Goal: Task Accomplishment & Management: Manage account settings

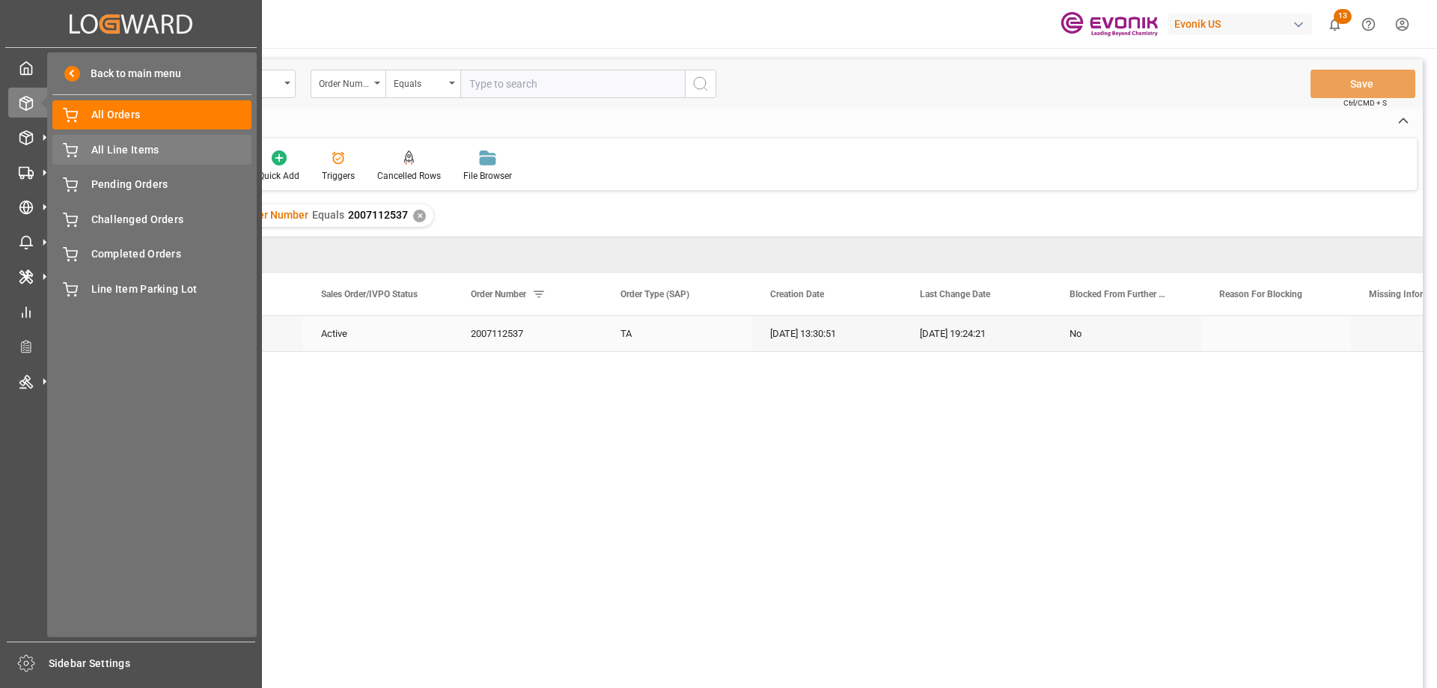
click at [102, 144] on span "All Line Items" at bounding box center [171, 150] width 161 height 16
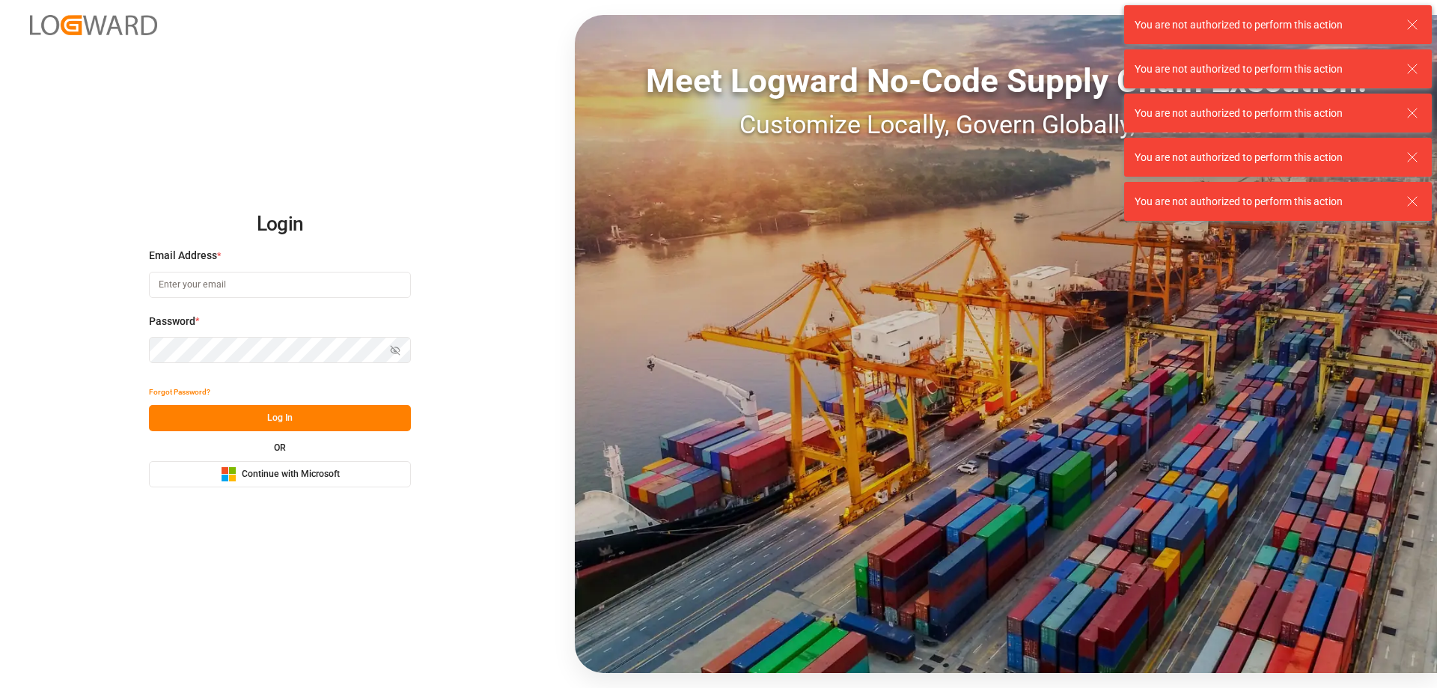
click at [232, 287] on input at bounding box center [280, 285] width 262 height 26
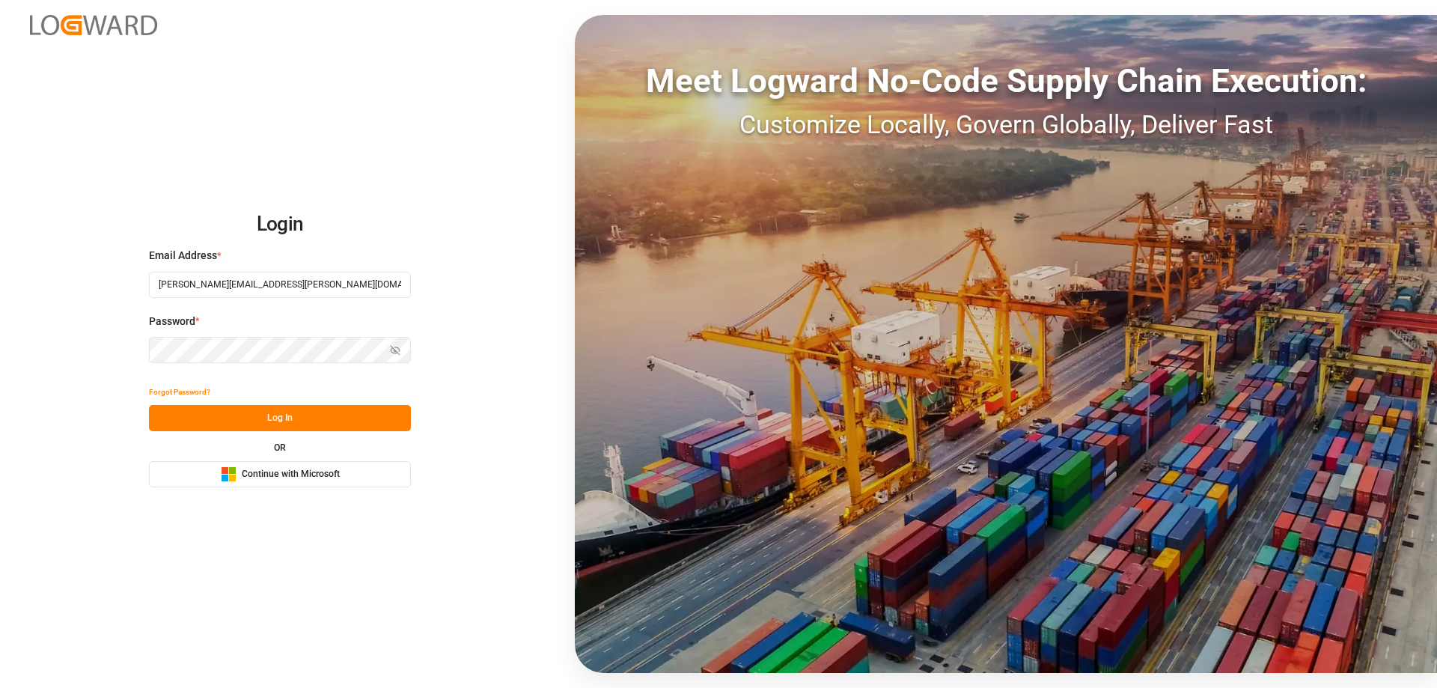
type input "Zachary.Glick@leschaco.com"
click at [279, 415] on button "Log In" at bounding box center [280, 418] width 262 height 26
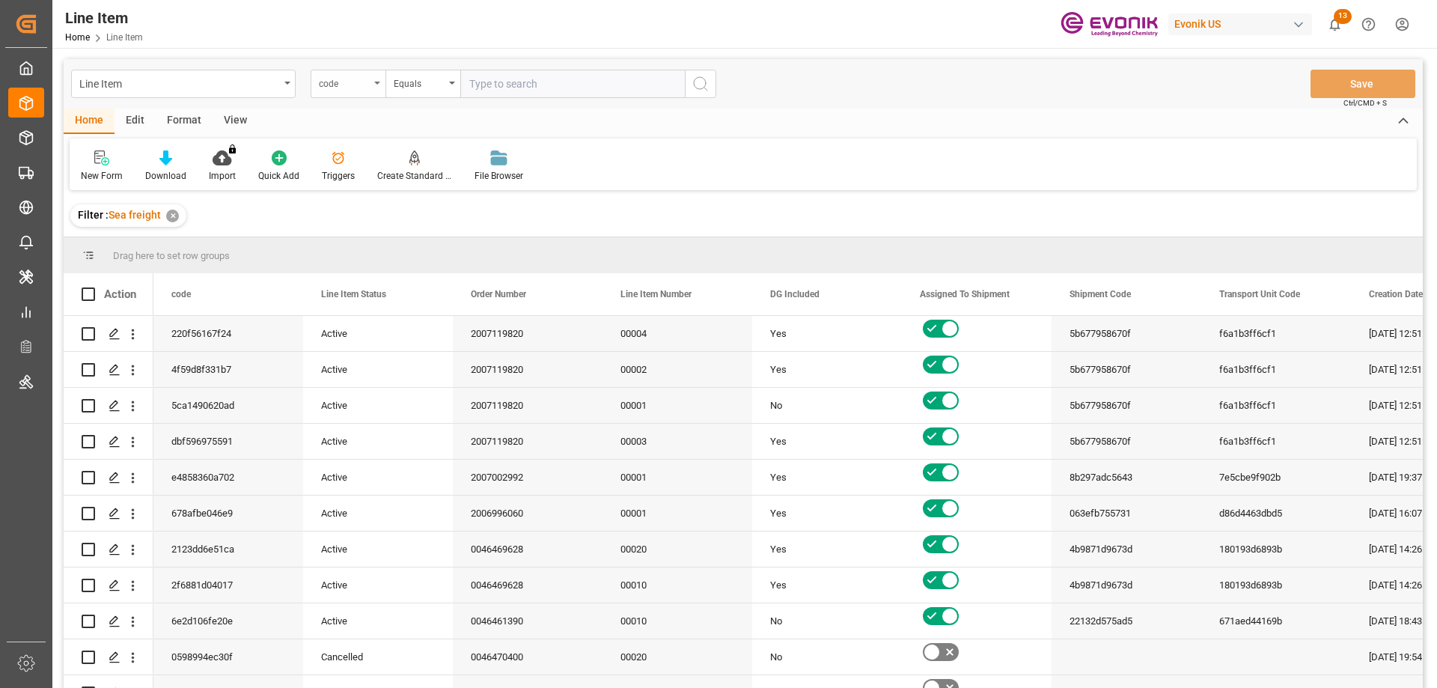
click at [371, 92] on div "code" at bounding box center [348, 84] width 75 height 28
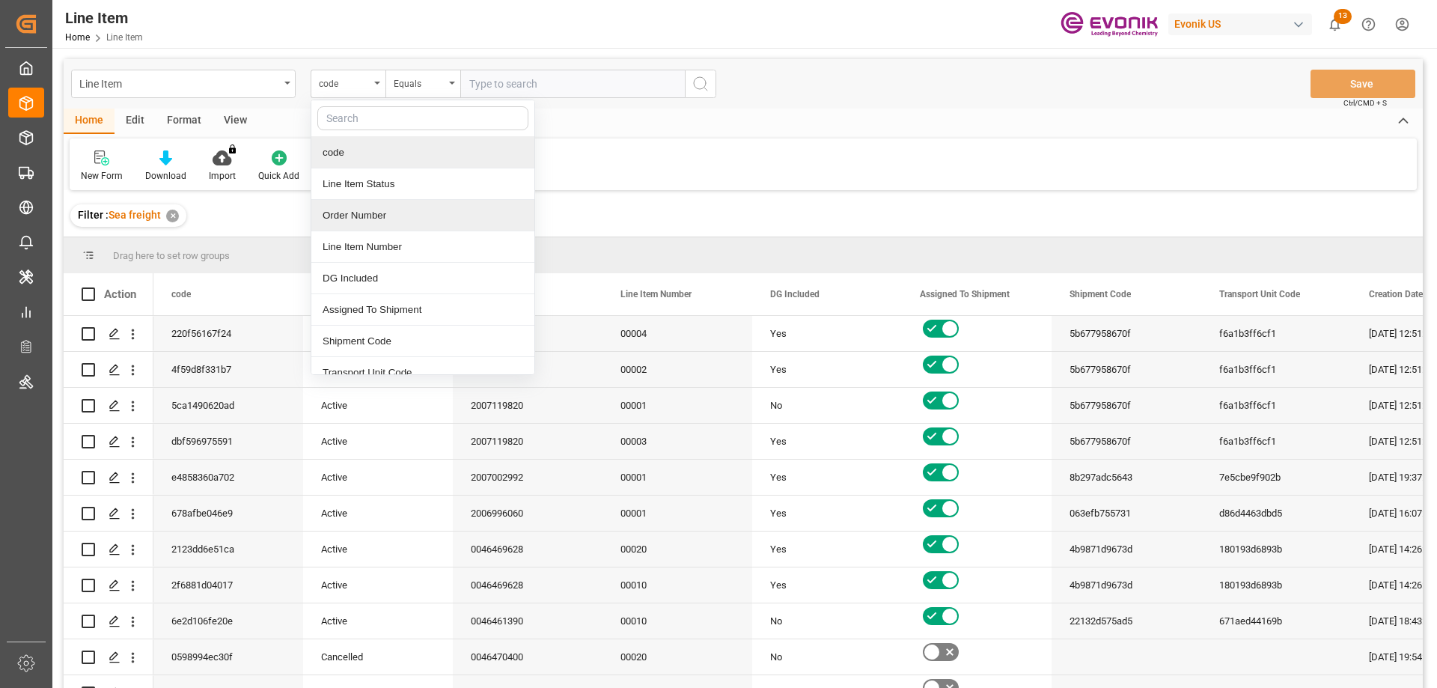
click at [380, 212] on div "Order Number" at bounding box center [422, 215] width 223 height 31
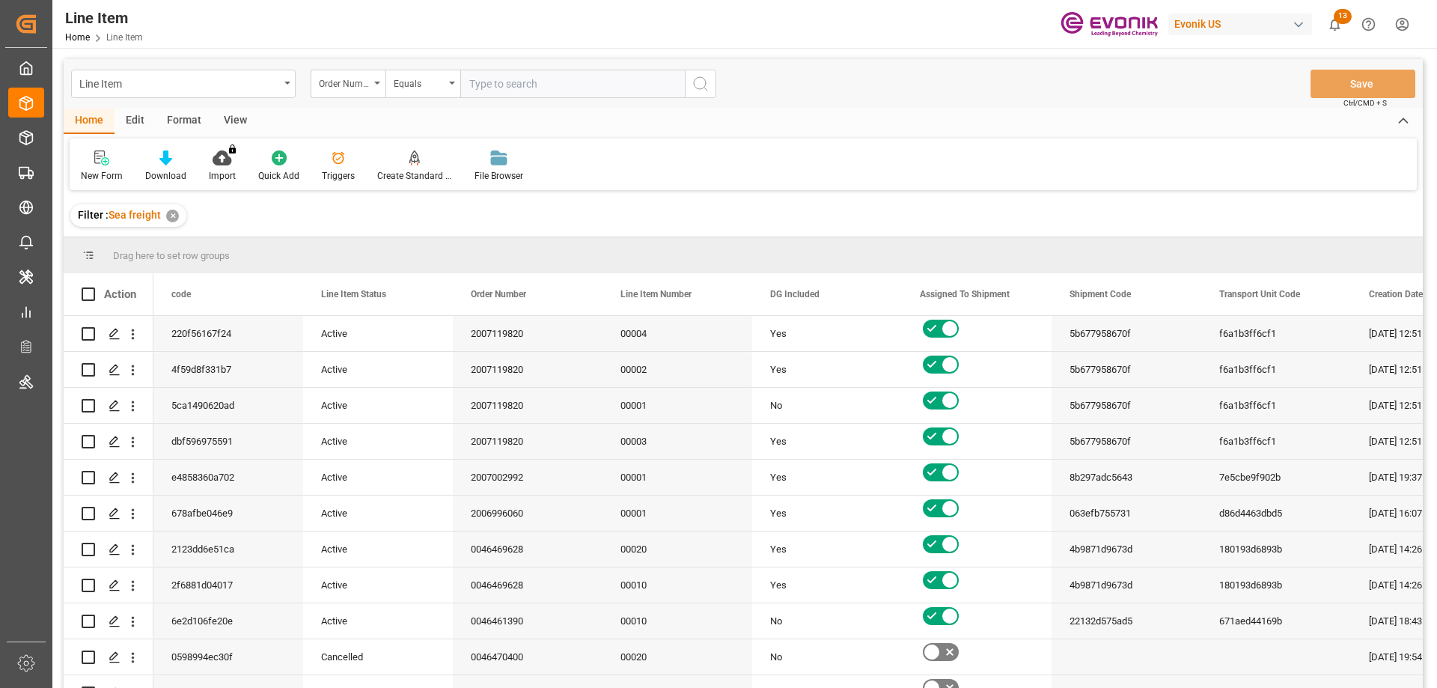
click at [520, 84] on input "text" at bounding box center [572, 84] width 225 height 28
paste input "0046448841"
type input "0046448841"
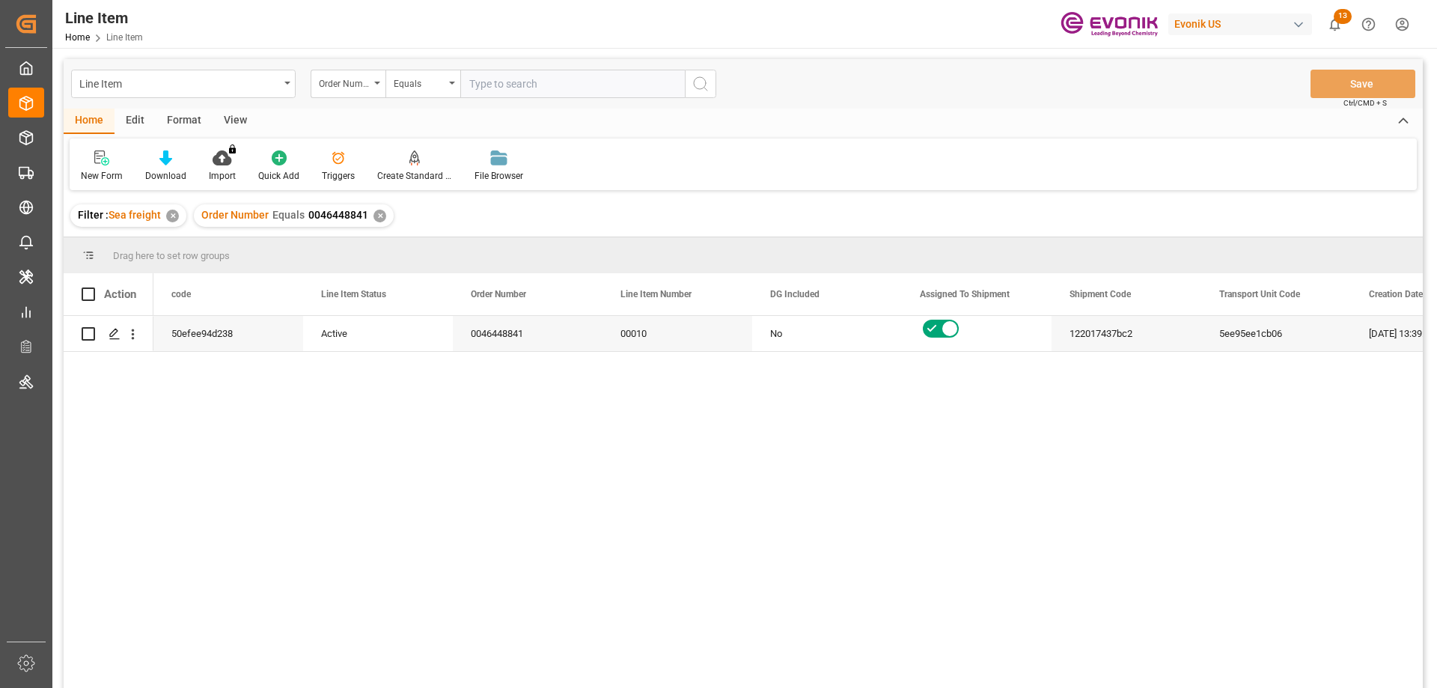
click at [232, 114] on div "View" at bounding box center [236, 121] width 46 height 25
click at [169, 171] on div "Standard Templates" at bounding box center [169, 175] width 75 height 13
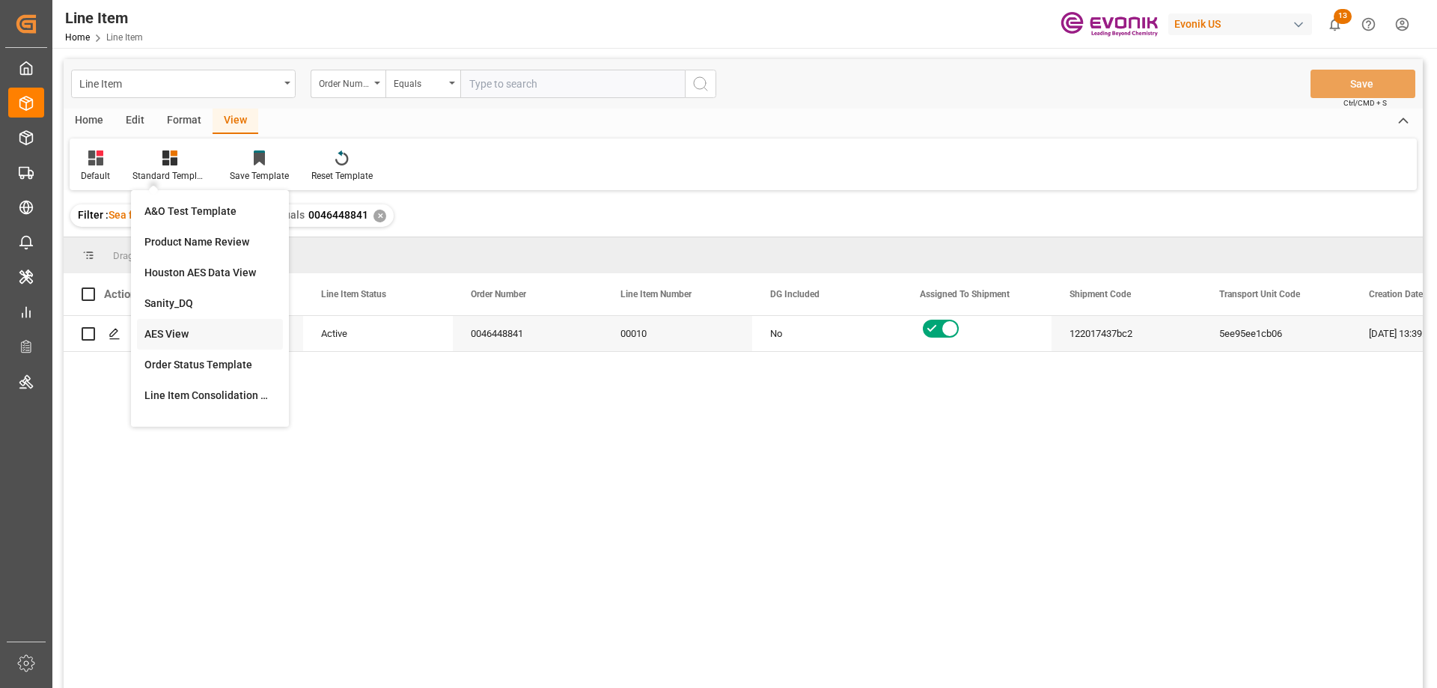
click at [180, 336] on div "AES View" at bounding box center [209, 334] width 131 height 16
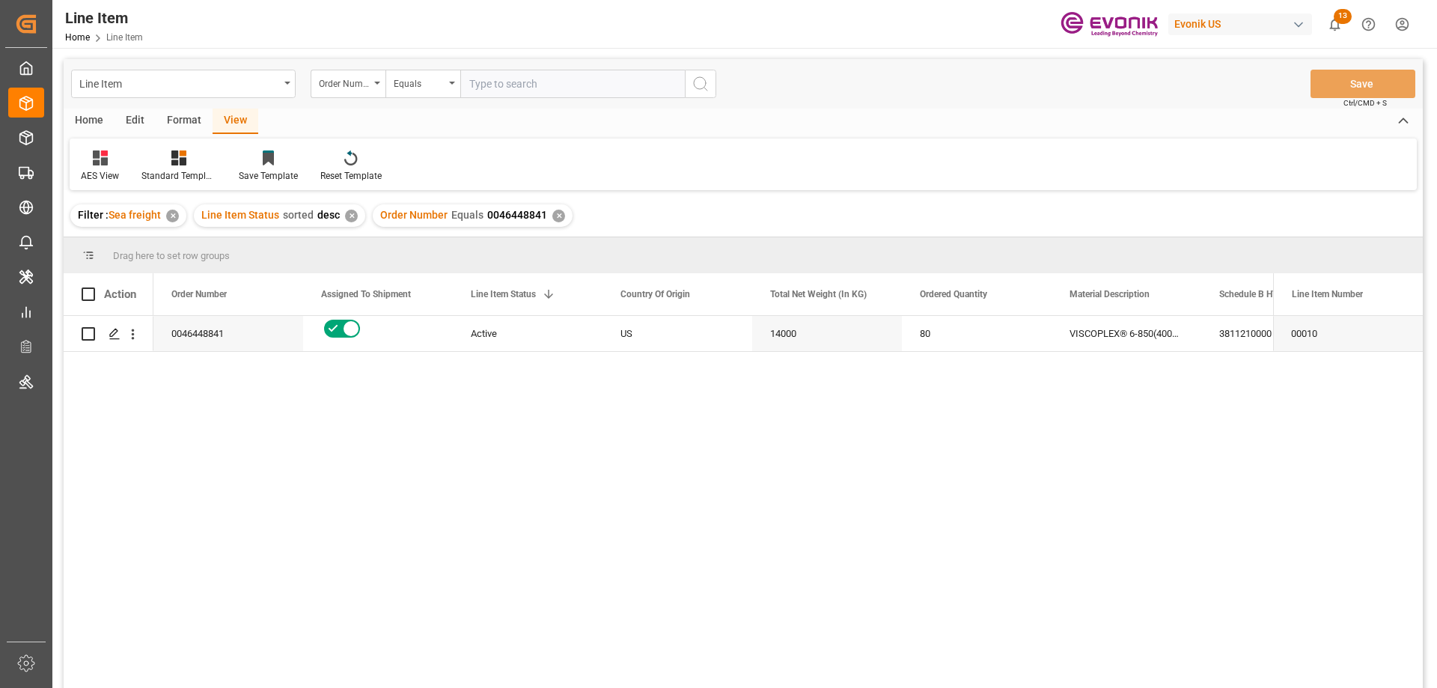
click at [542, 351] on div "Active" at bounding box center [528, 334] width 114 height 34
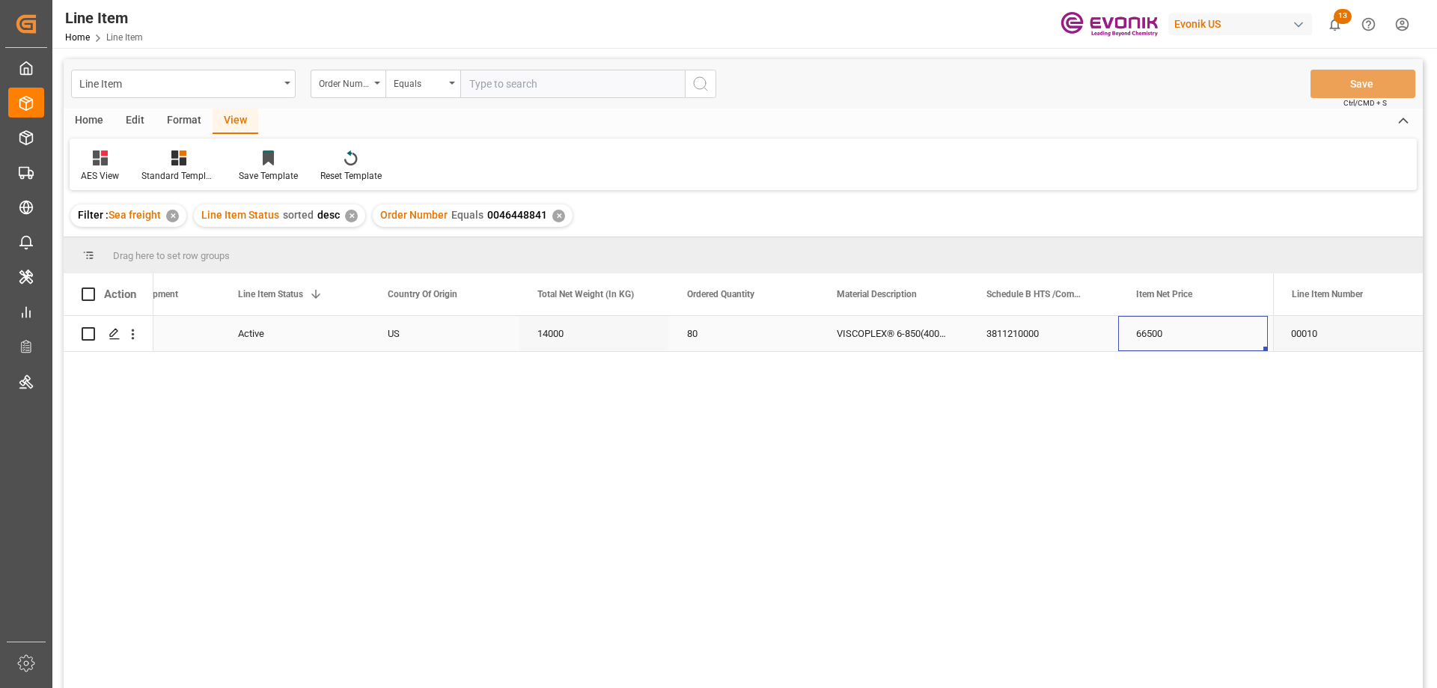
scroll to position [0, 383]
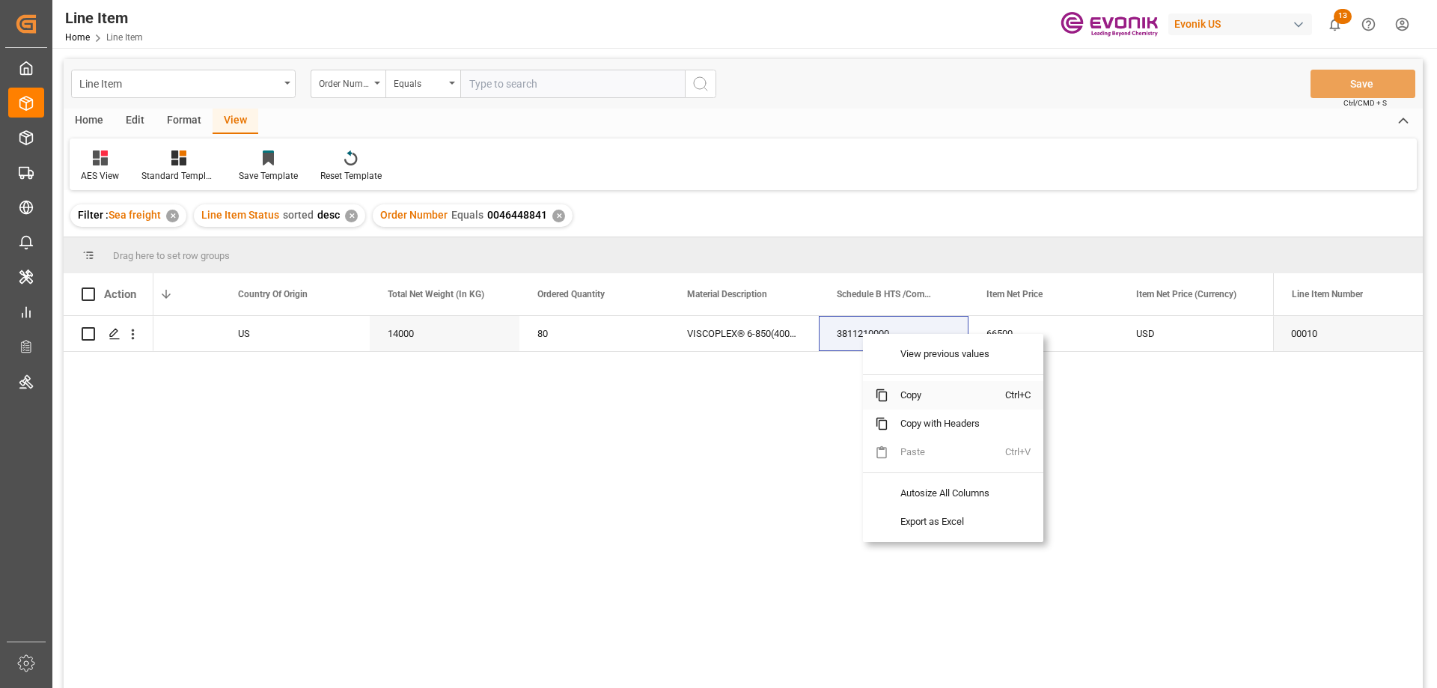
click at [915, 391] on span "Copy" at bounding box center [947, 395] width 117 height 28
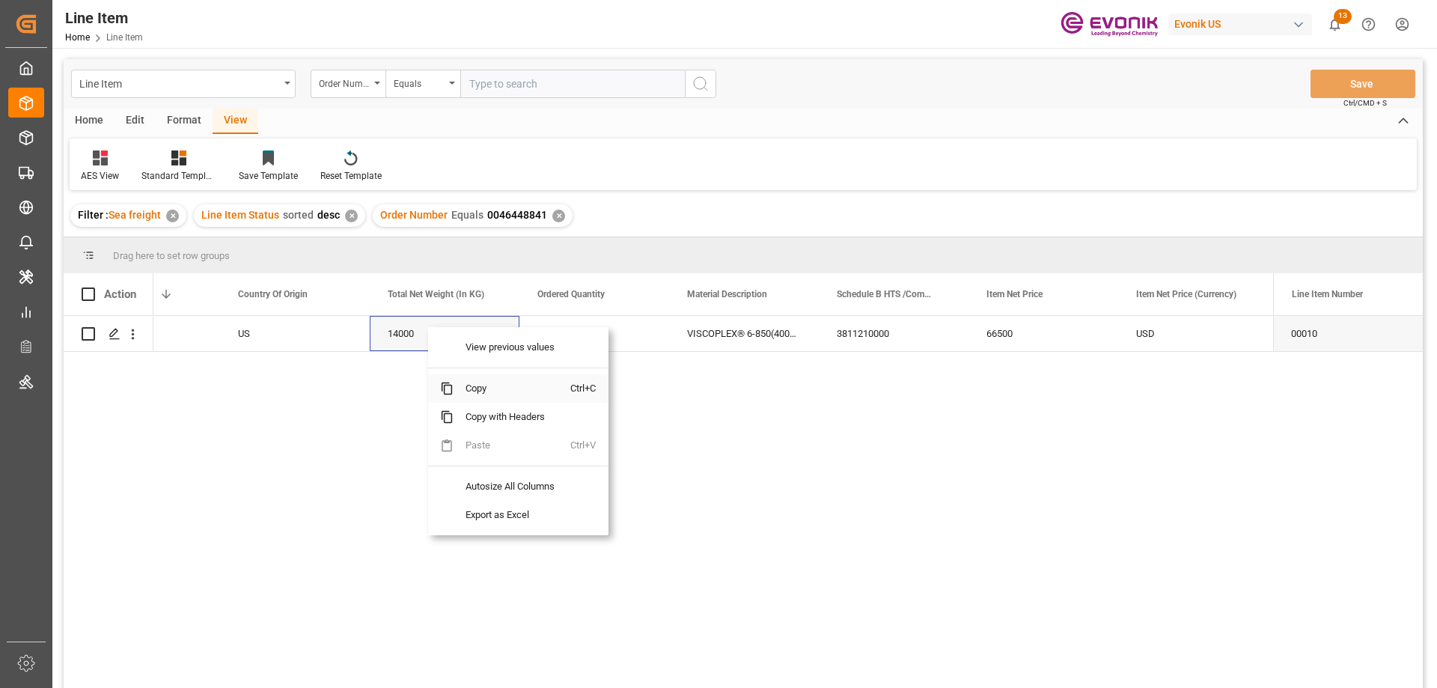
click at [492, 390] on span "Copy" at bounding box center [512, 388] width 117 height 28
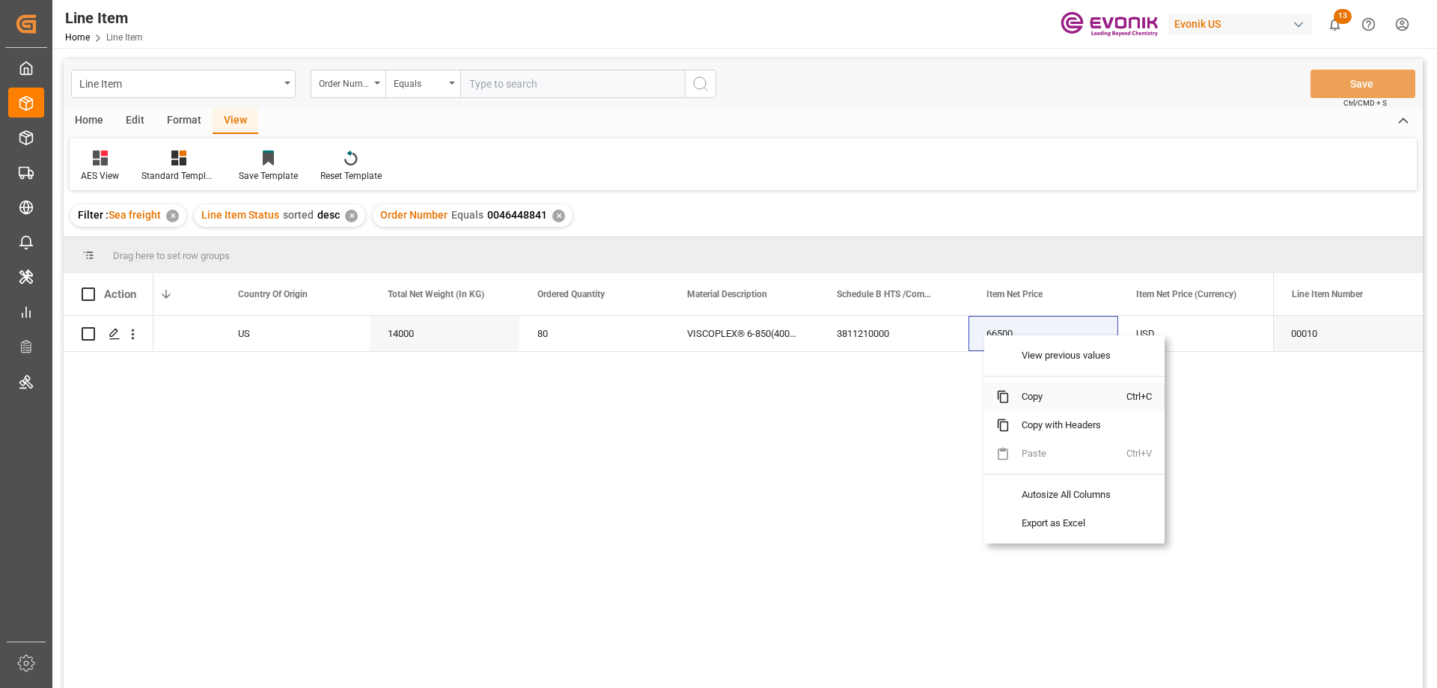
click at [1044, 390] on span "Copy" at bounding box center [1068, 397] width 117 height 28
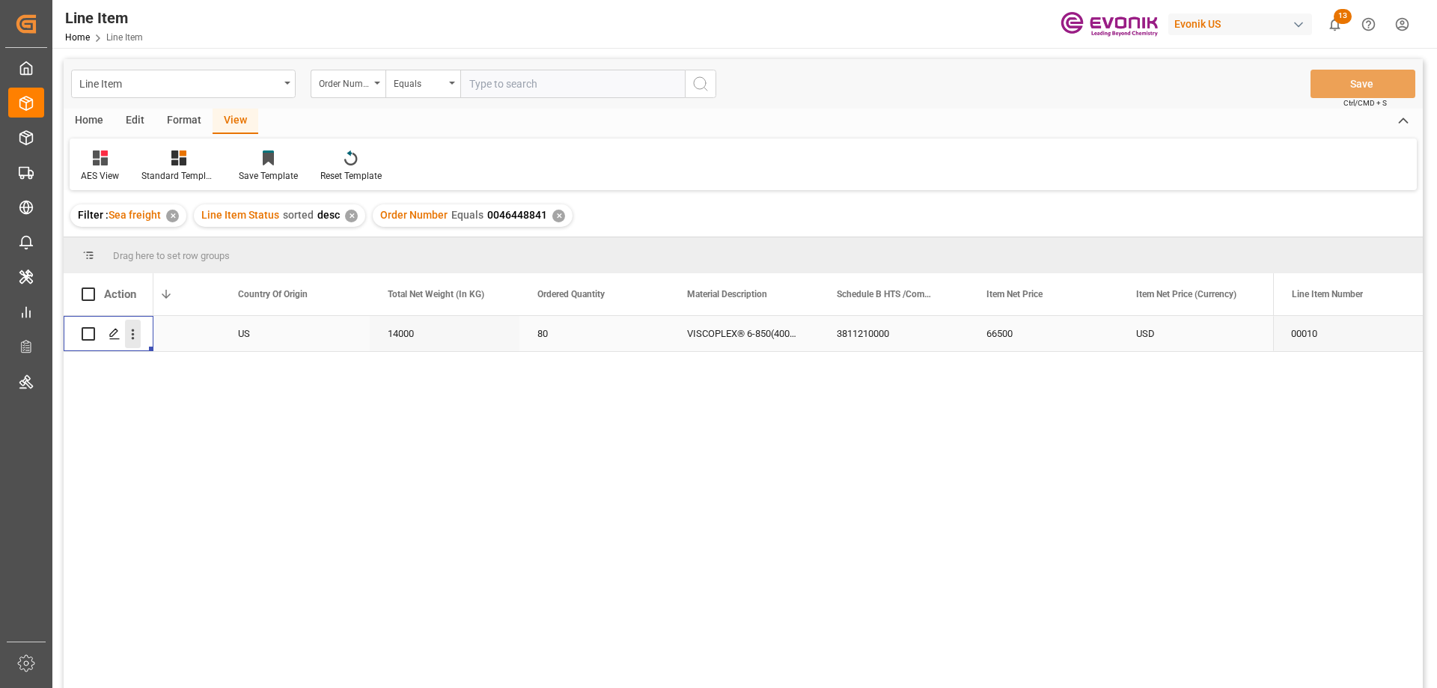
click at [135, 322] on button "open menu" at bounding box center [133, 334] width 16 height 28
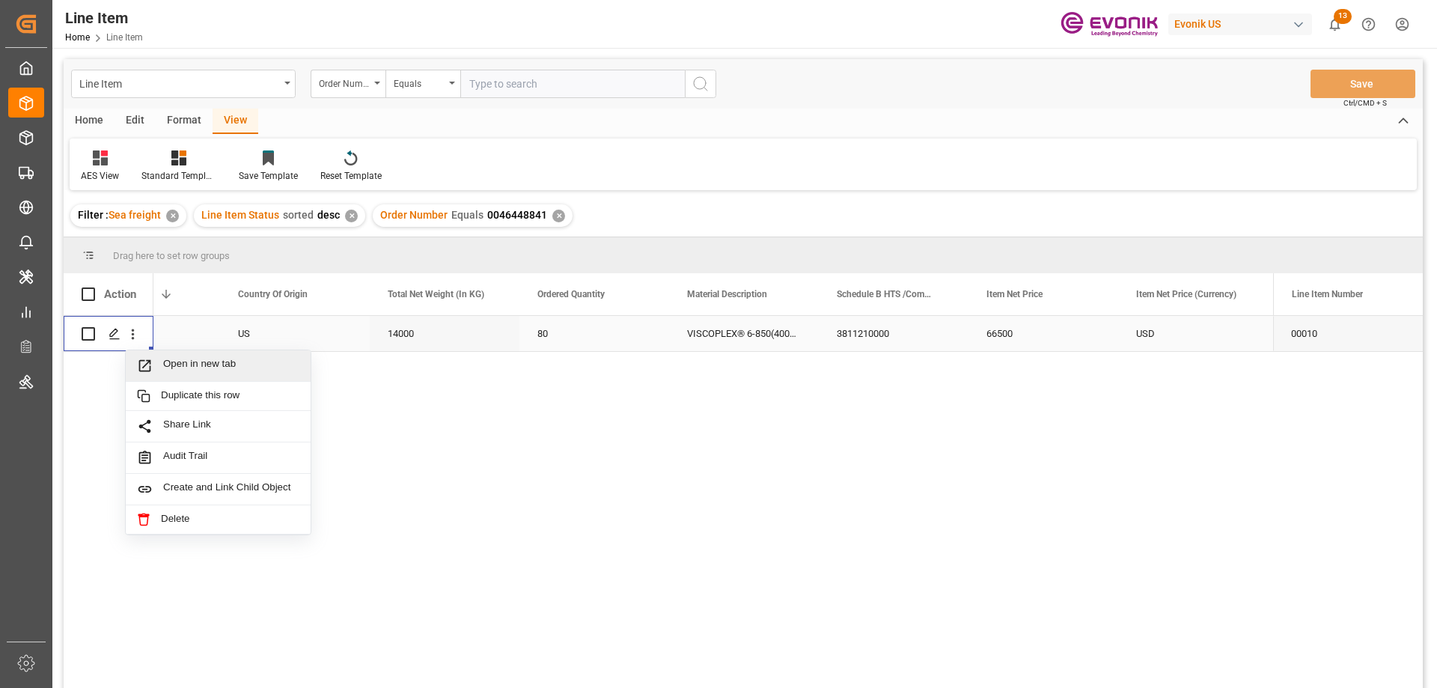
click at [161, 358] on span "Press SPACE to select this row." at bounding box center [150, 366] width 26 height 16
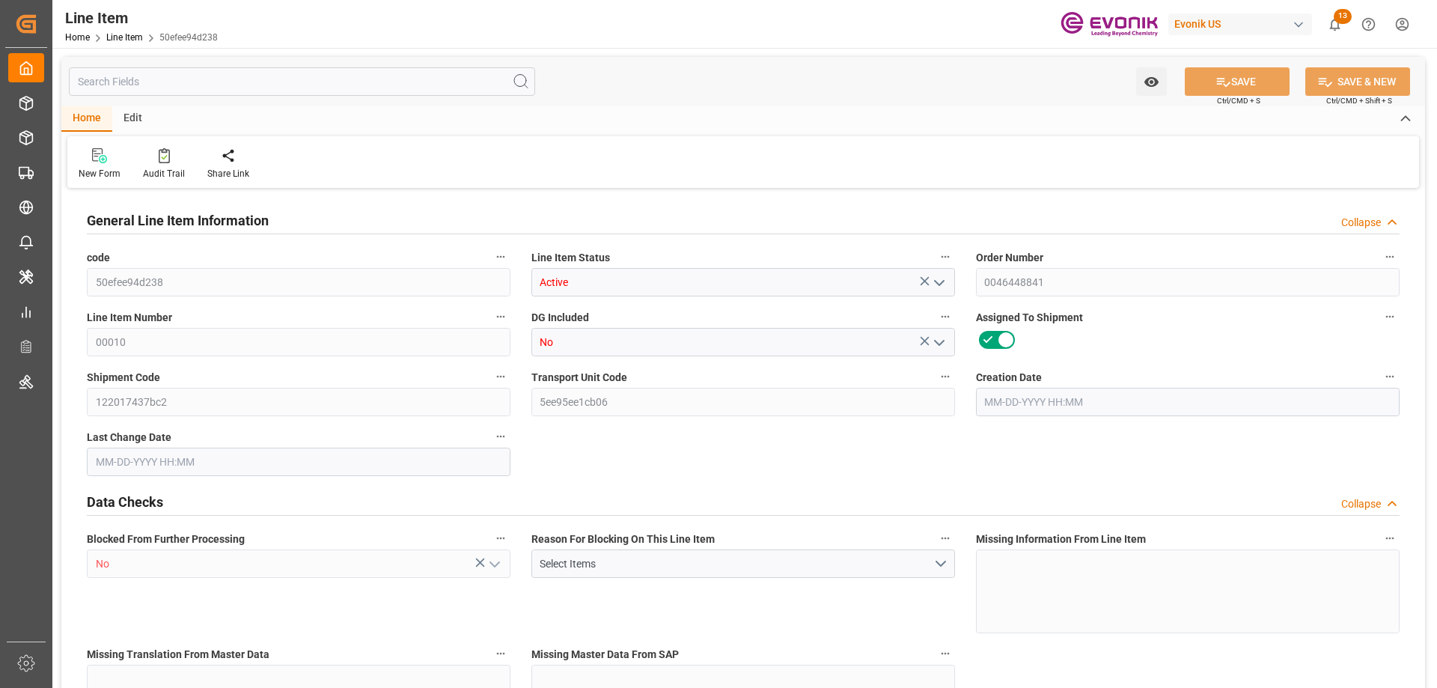
type input "20"
type input "15280"
type input "14000"
type input "26.4204"
type input "80"
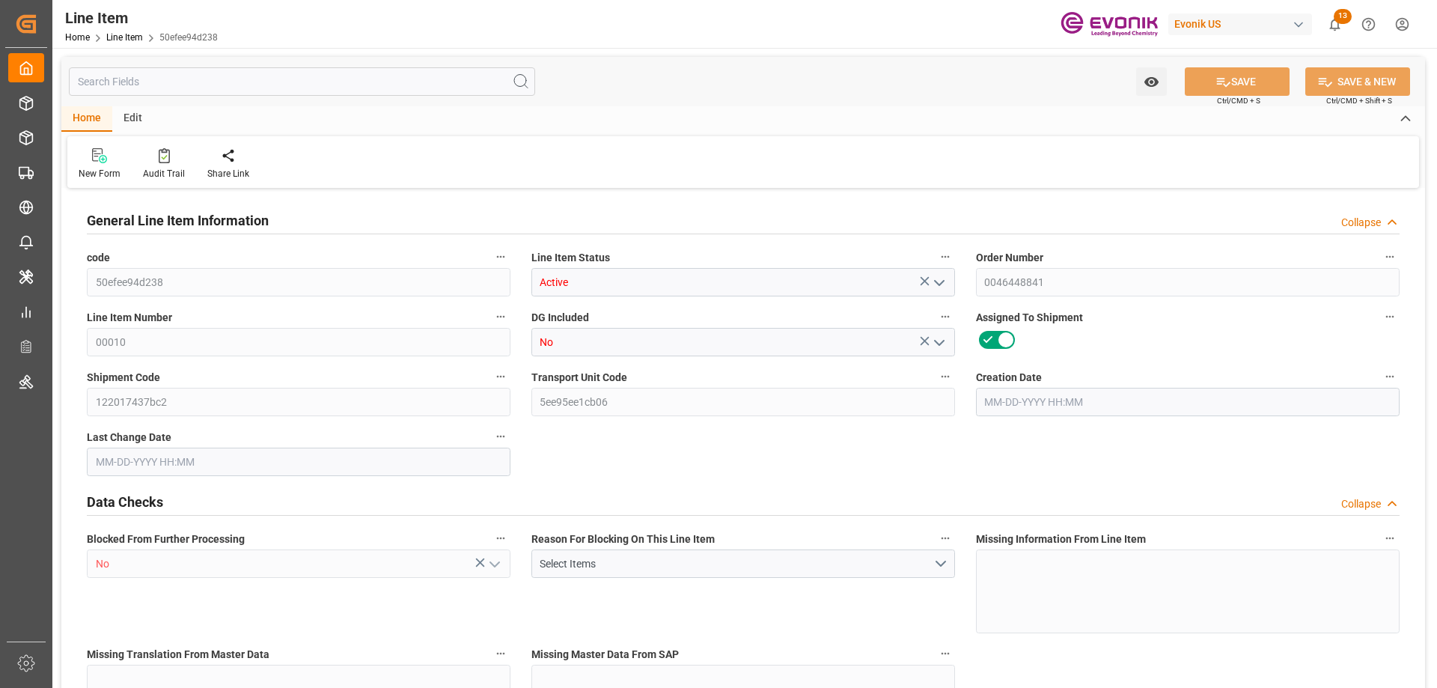
type input "66500"
type input "80"
type input "15280"
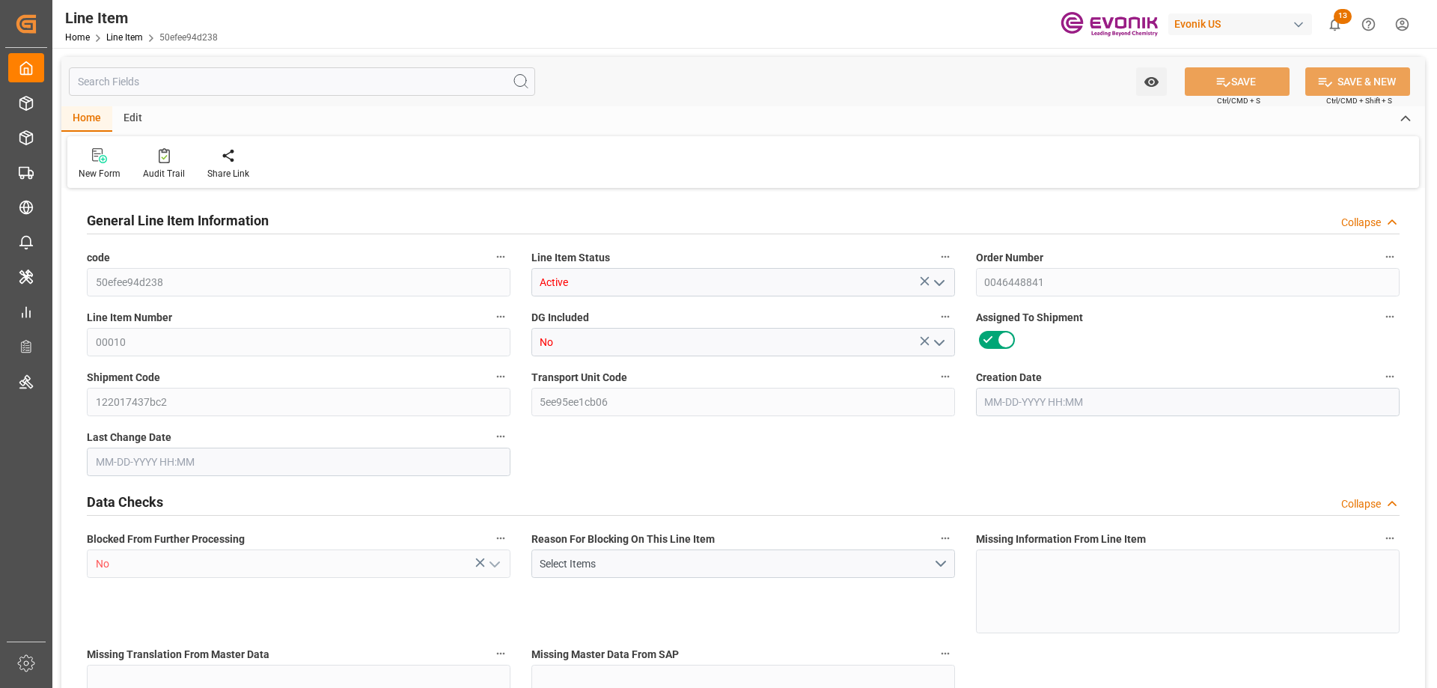
type input "16200"
type input "14000"
type input "26.4204"
type input "26420.4"
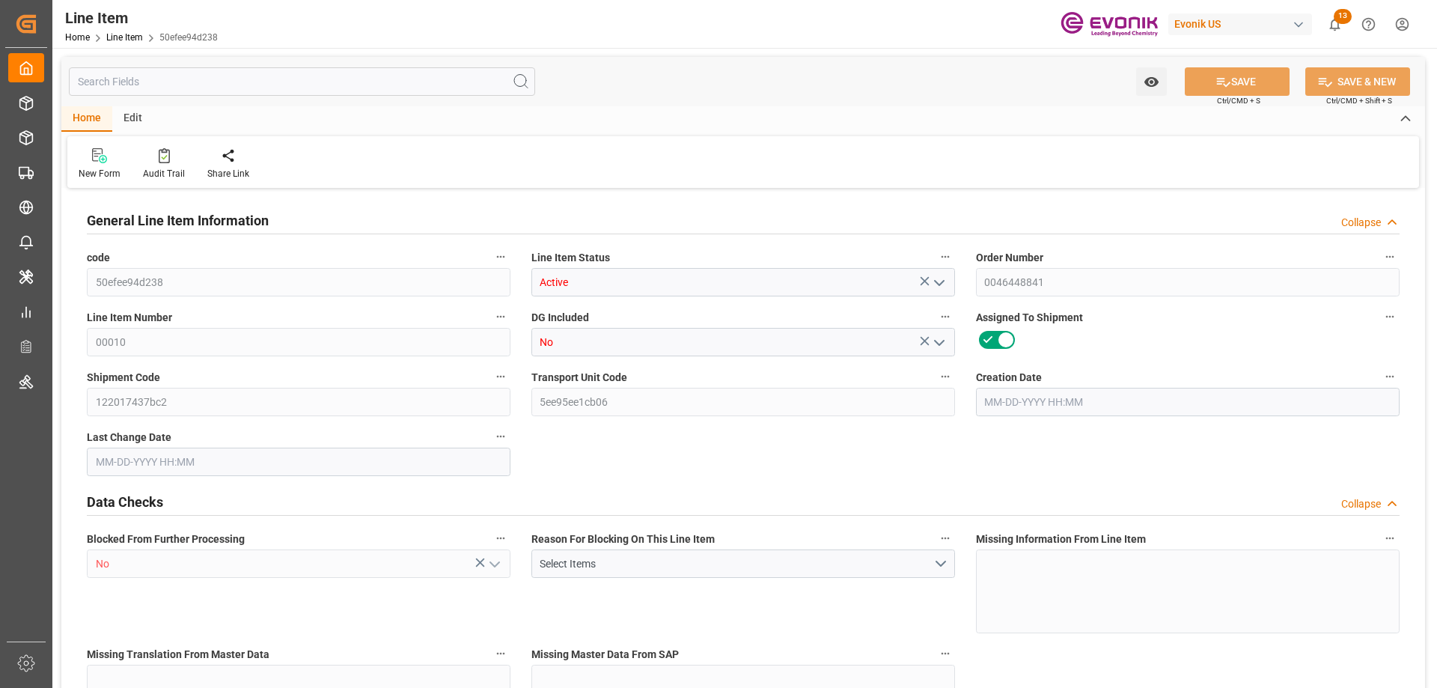
type input "80"
type input "15280"
type input "14000"
type input "26.4204"
type input "04-09-2025 13:39"
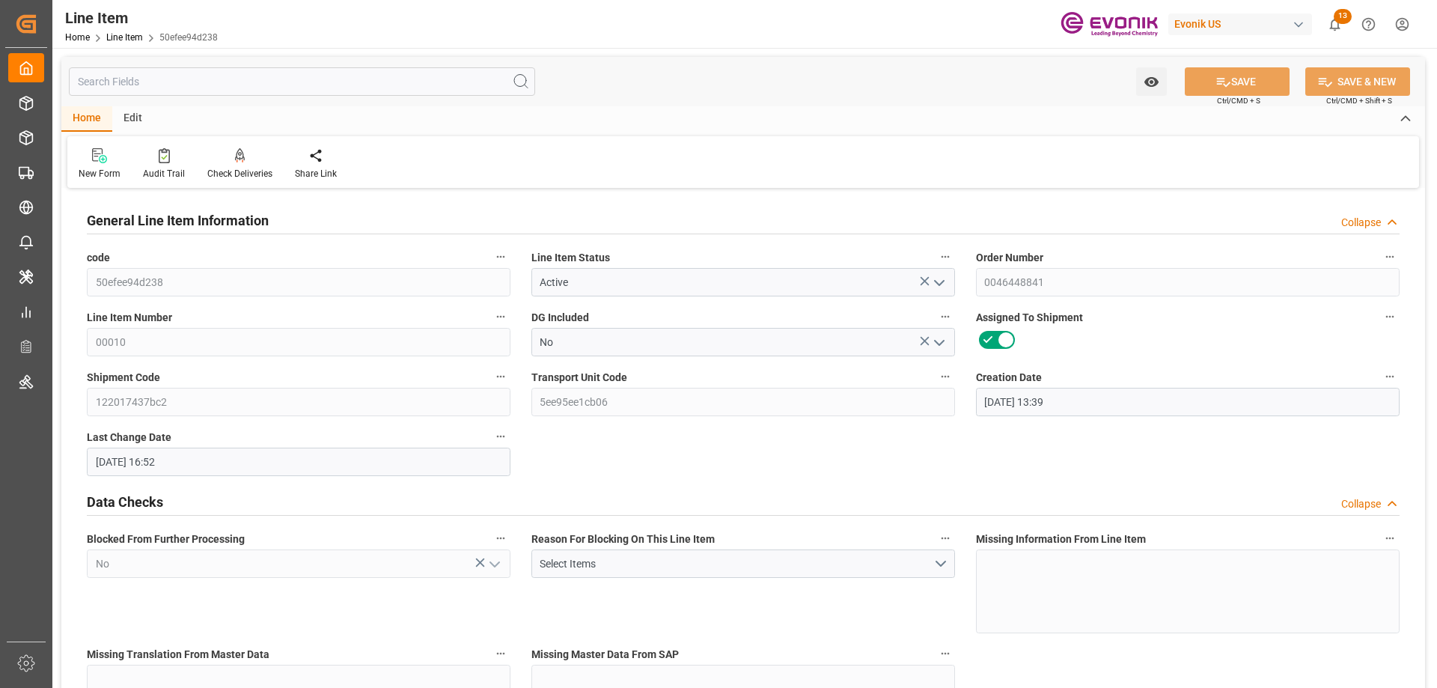
type input "08-22-2025 16:52"
type input "10-14-2025"
type input "09-04-2025"
type input "08-27-2025"
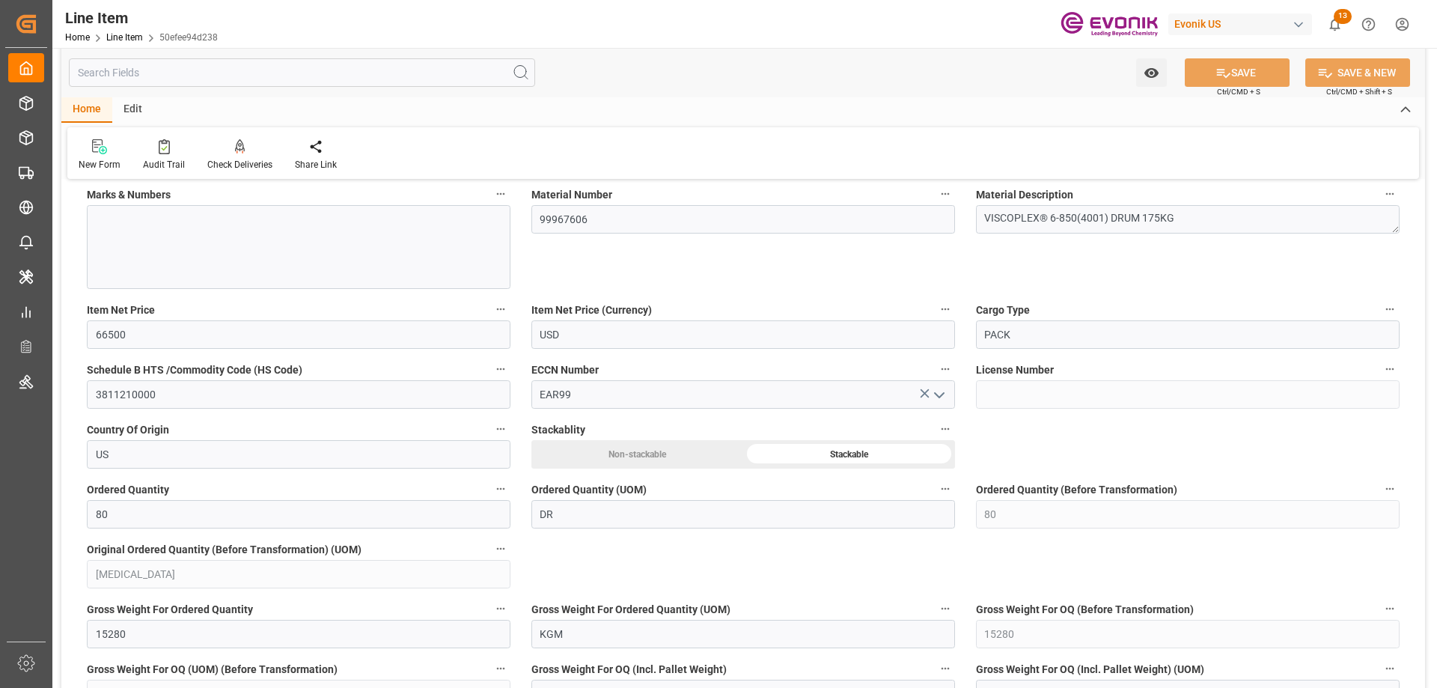
scroll to position [1048, 0]
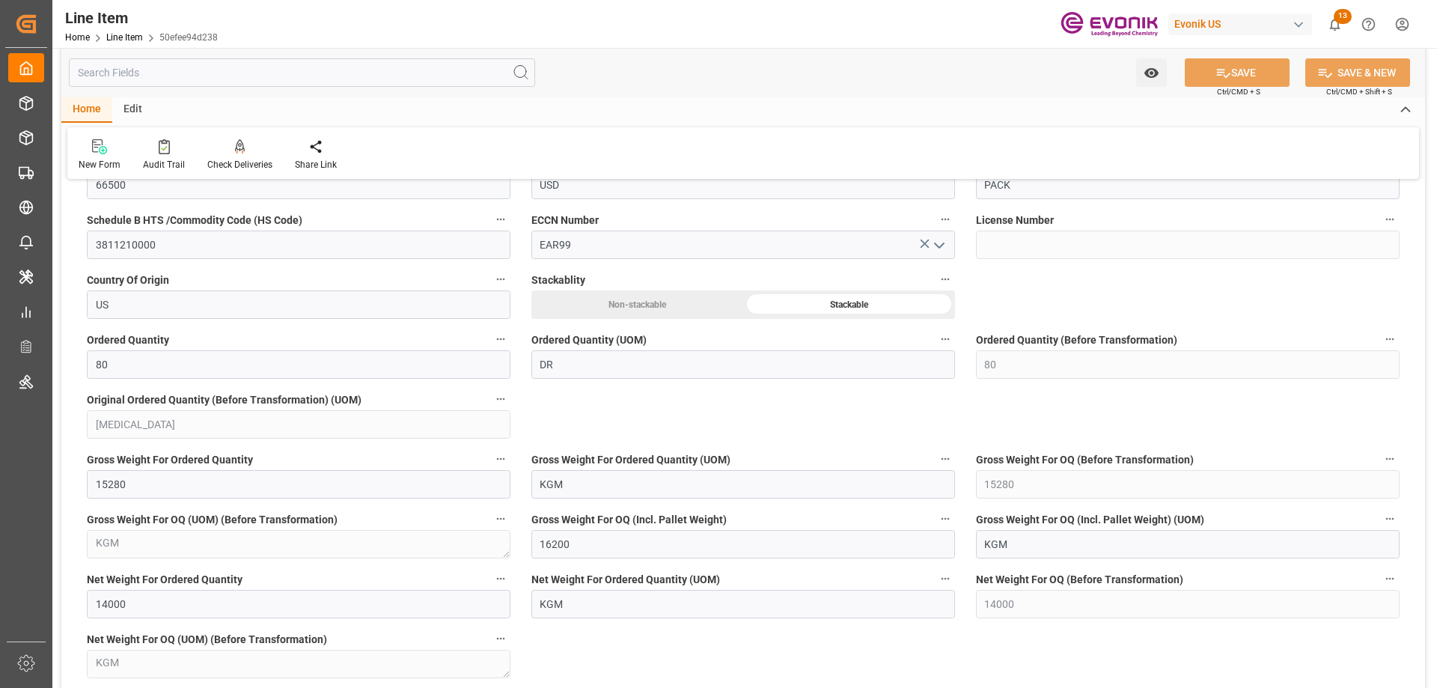
click at [142, 84] on input "text" at bounding box center [302, 72] width 466 height 28
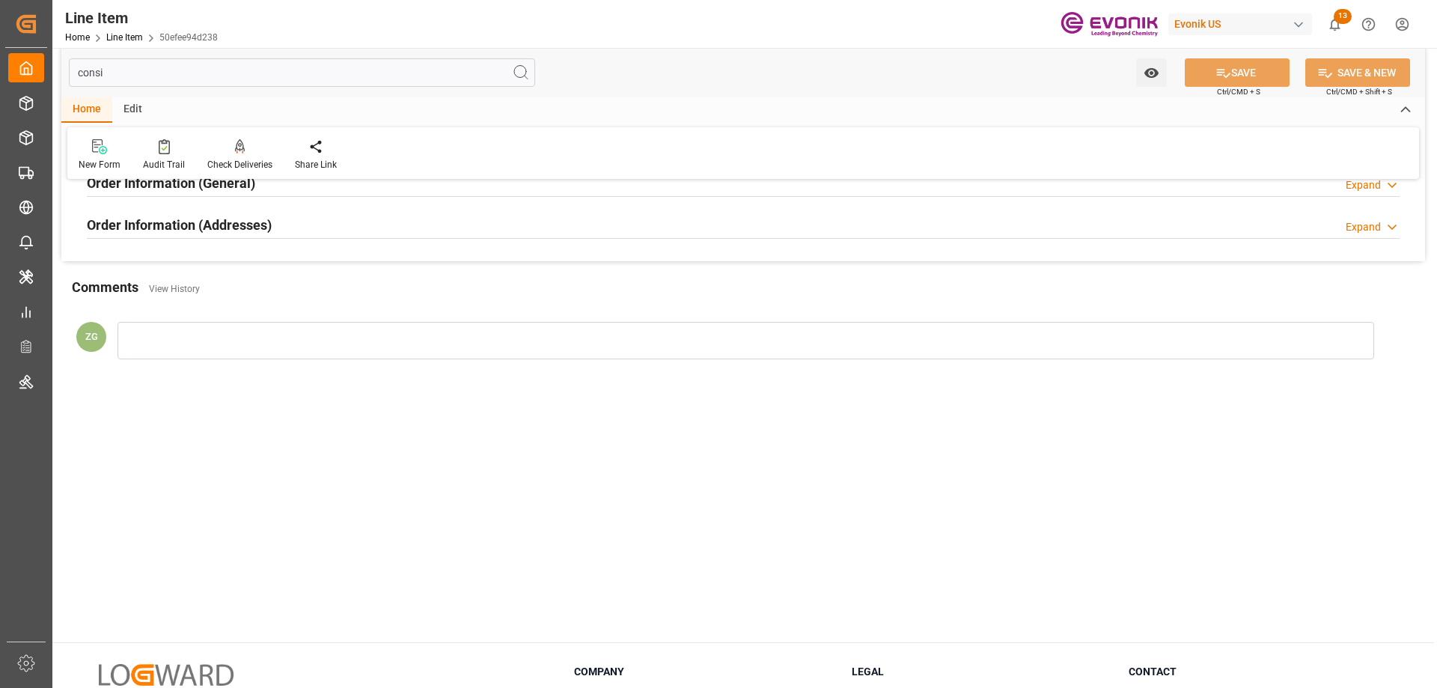
scroll to position [0, 0]
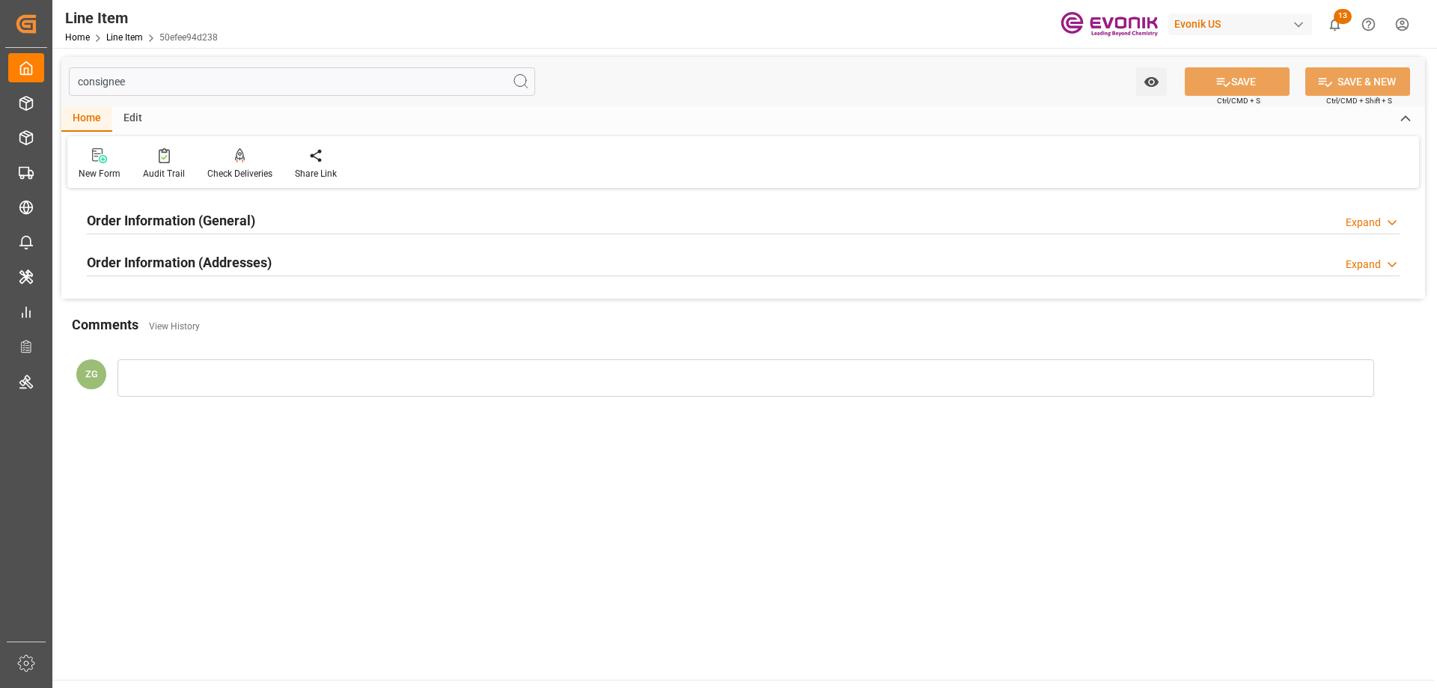
type input "consignee"
click at [219, 254] on h2 "Order Information (Addresses)" at bounding box center [179, 262] width 185 height 20
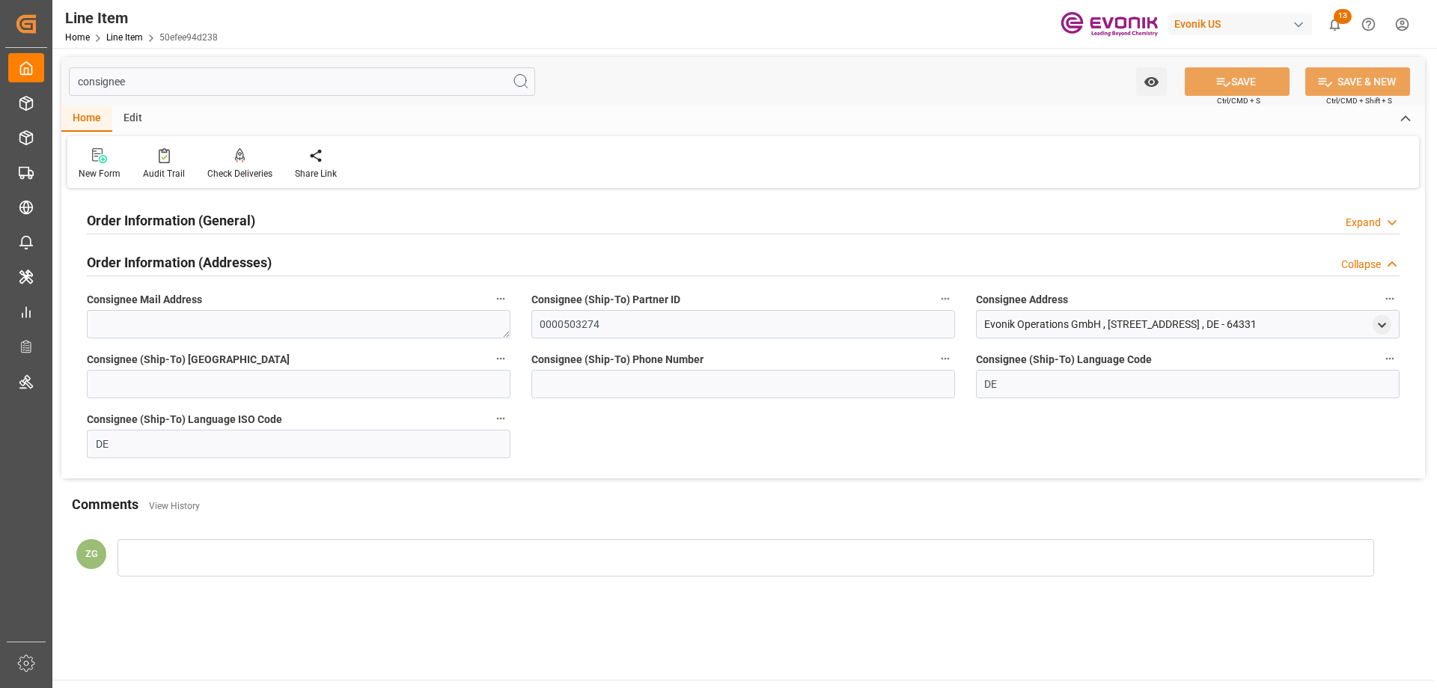
click at [191, 216] on h2 "Order Information (General)" at bounding box center [171, 220] width 168 height 20
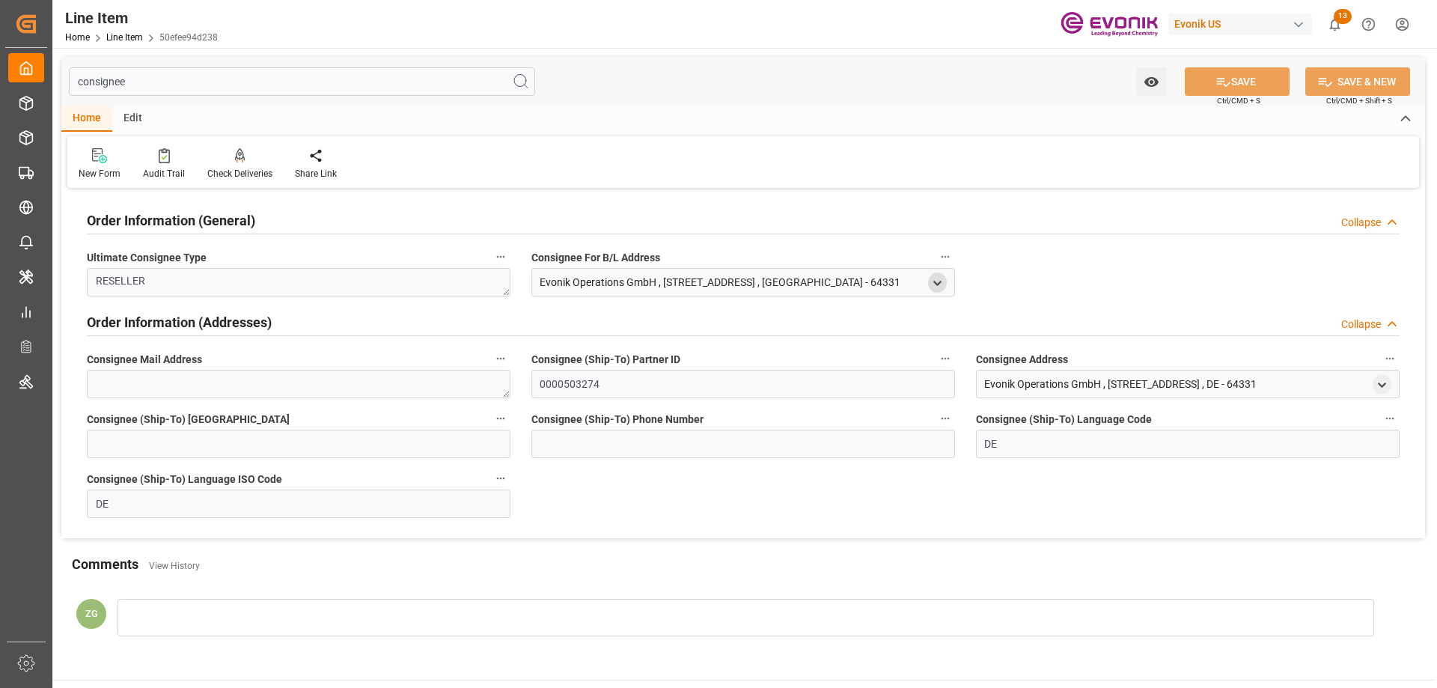
click at [939, 278] on icon "open menu" at bounding box center [937, 283] width 13 height 13
drag, startPoint x: 543, startPoint y: 359, endPoint x: 665, endPoint y: 364, distance: 121.4
click at [665, 364] on input "Evonik Operations GmbH" at bounding box center [739, 361] width 392 height 16
click at [588, 412] on input "Weiterstadt" at bounding box center [637, 409] width 188 height 16
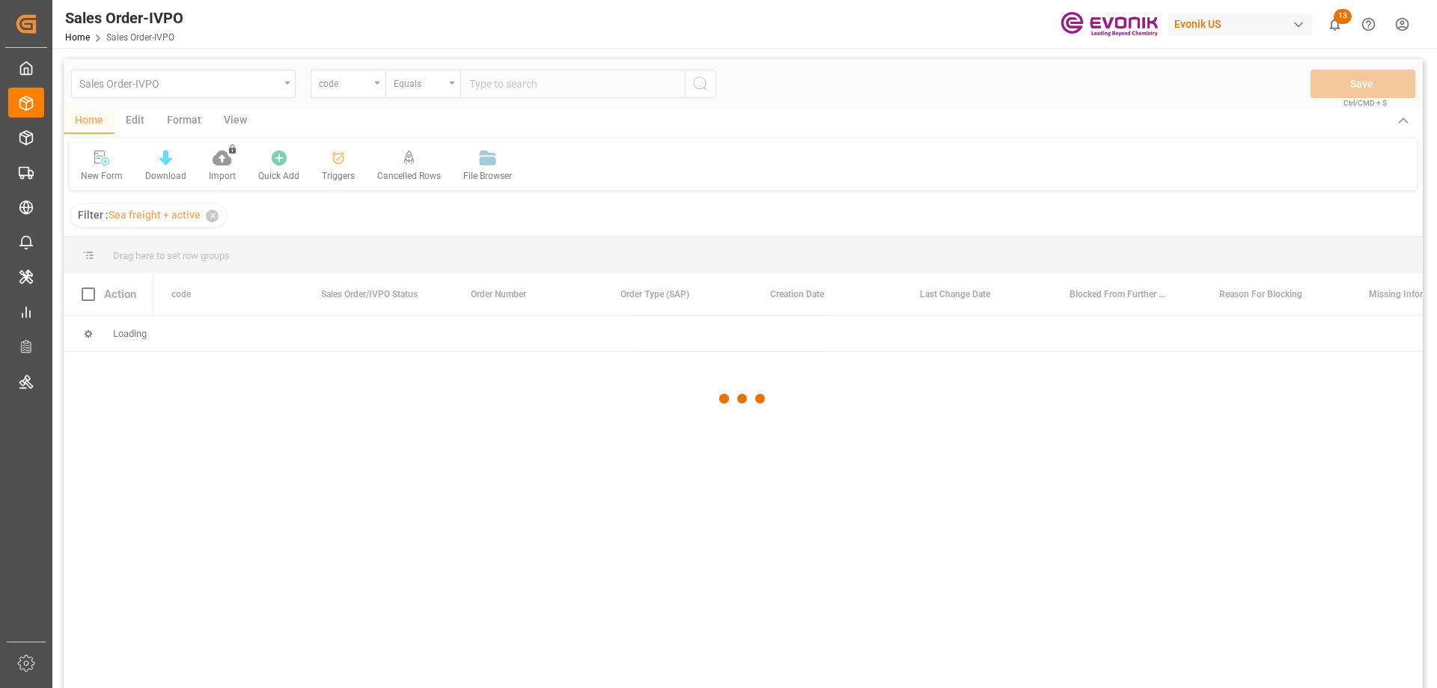
click at [373, 88] on div at bounding box center [743, 398] width 1359 height 679
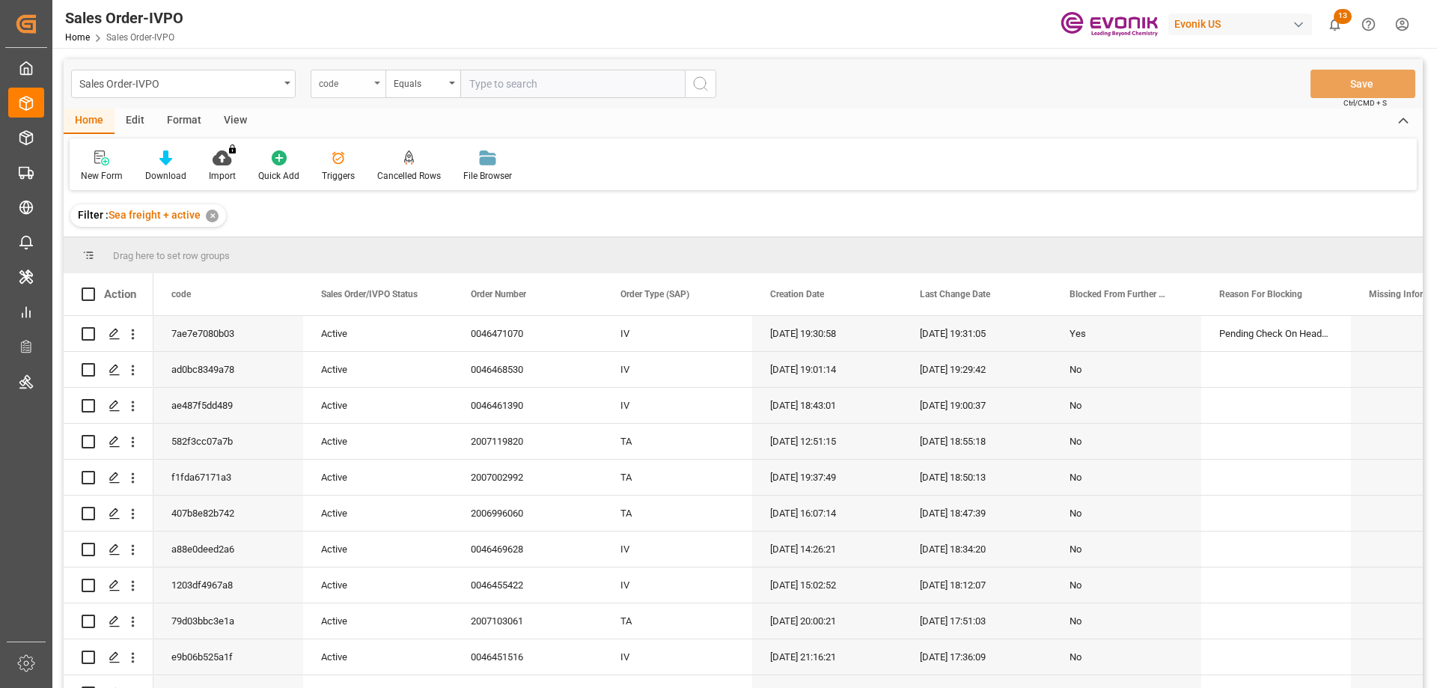
click at [375, 85] on div "code" at bounding box center [348, 84] width 75 height 28
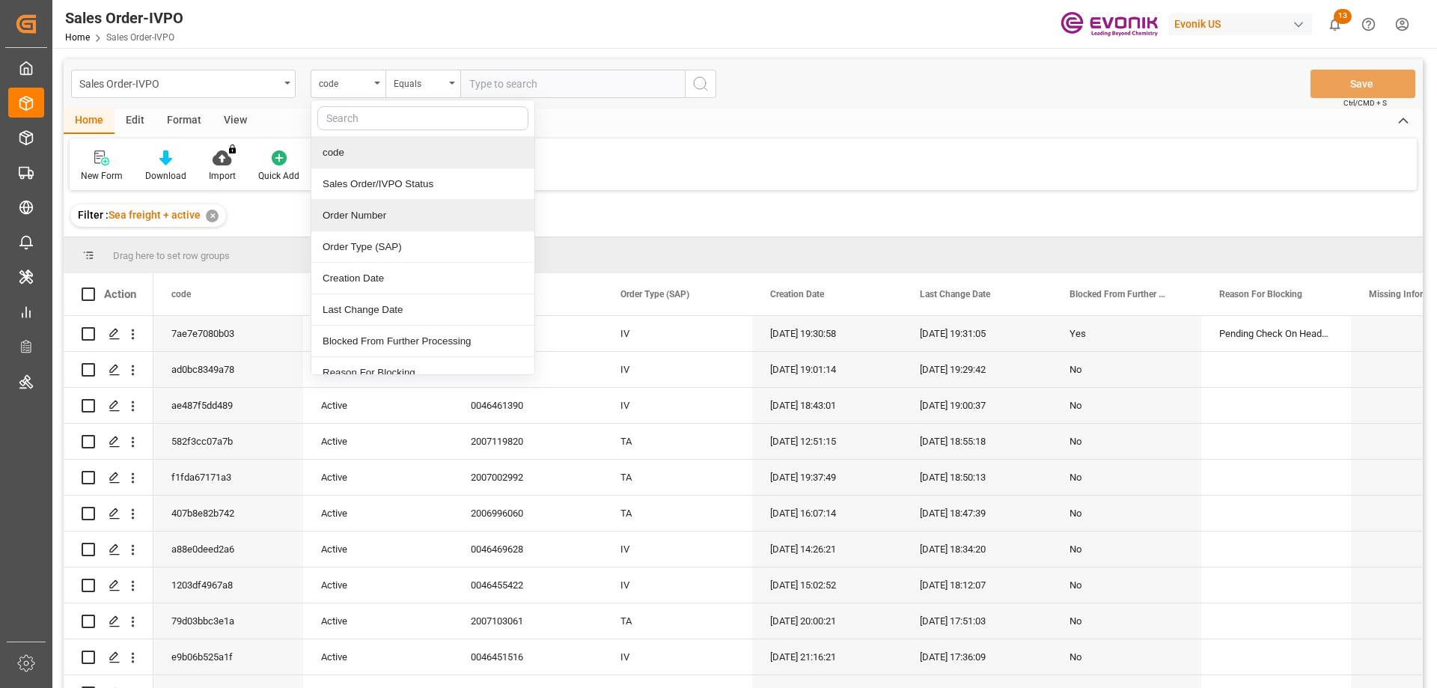
click at [349, 222] on div "Order Number" at bounding box center [422, 215] width 223 height 31
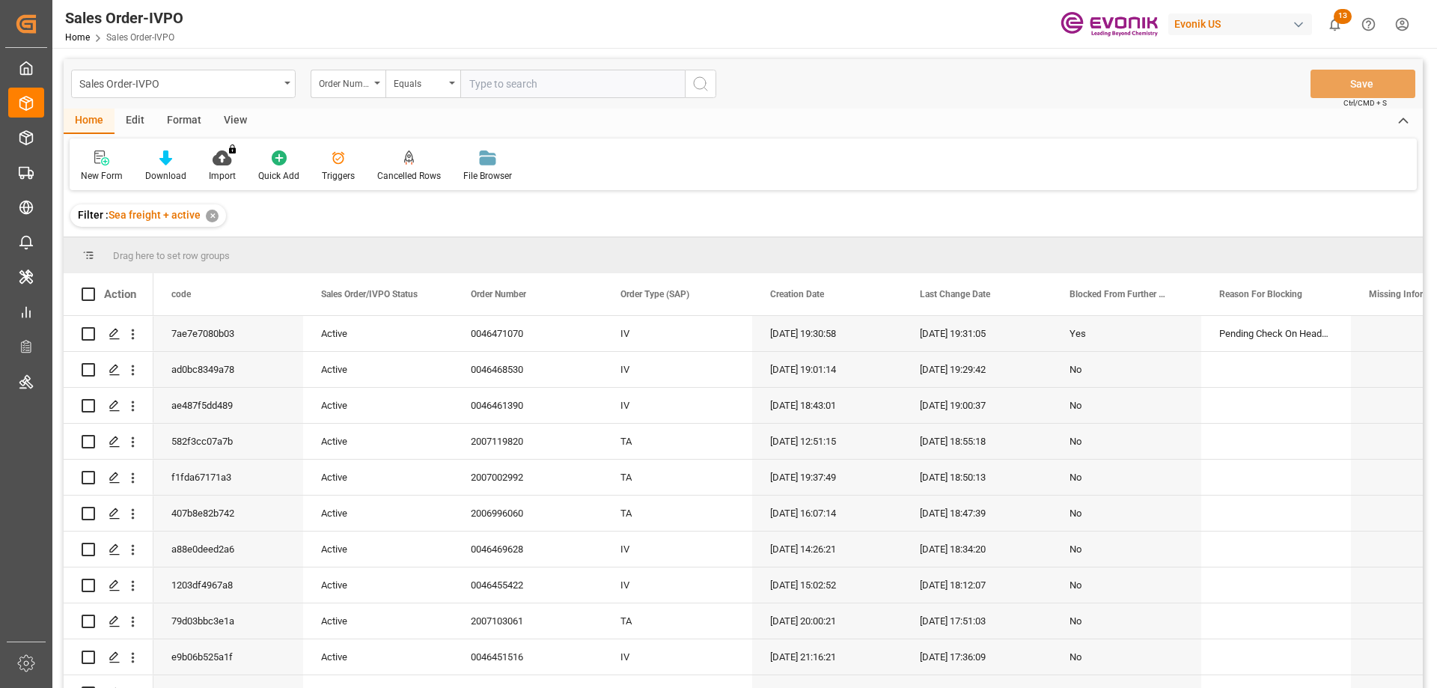
click at [513, 89] on input "text" at bounding box center [572, 84] width 225 height 28
paste input "2007114694"
type input "2007114694"
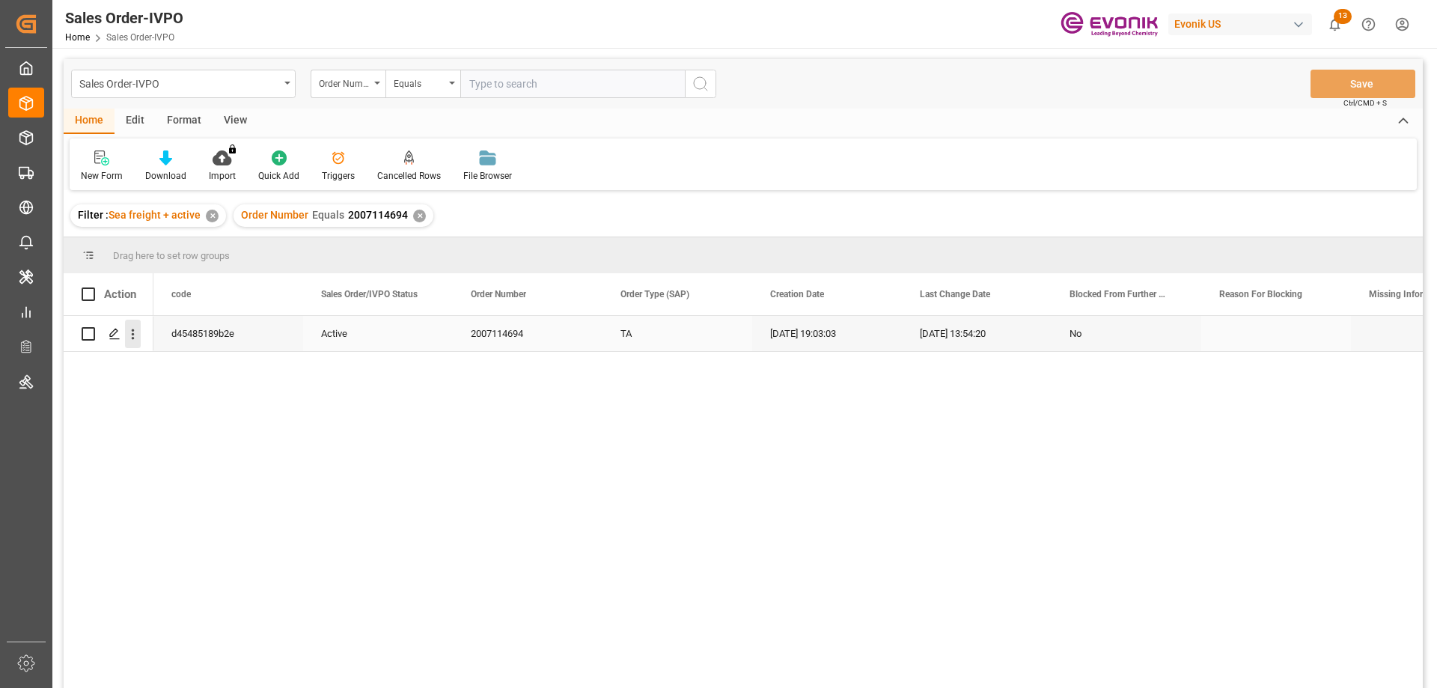
click at [135, 331] on icon "open menu" at bounding box center [133, 334] width 16 height 16
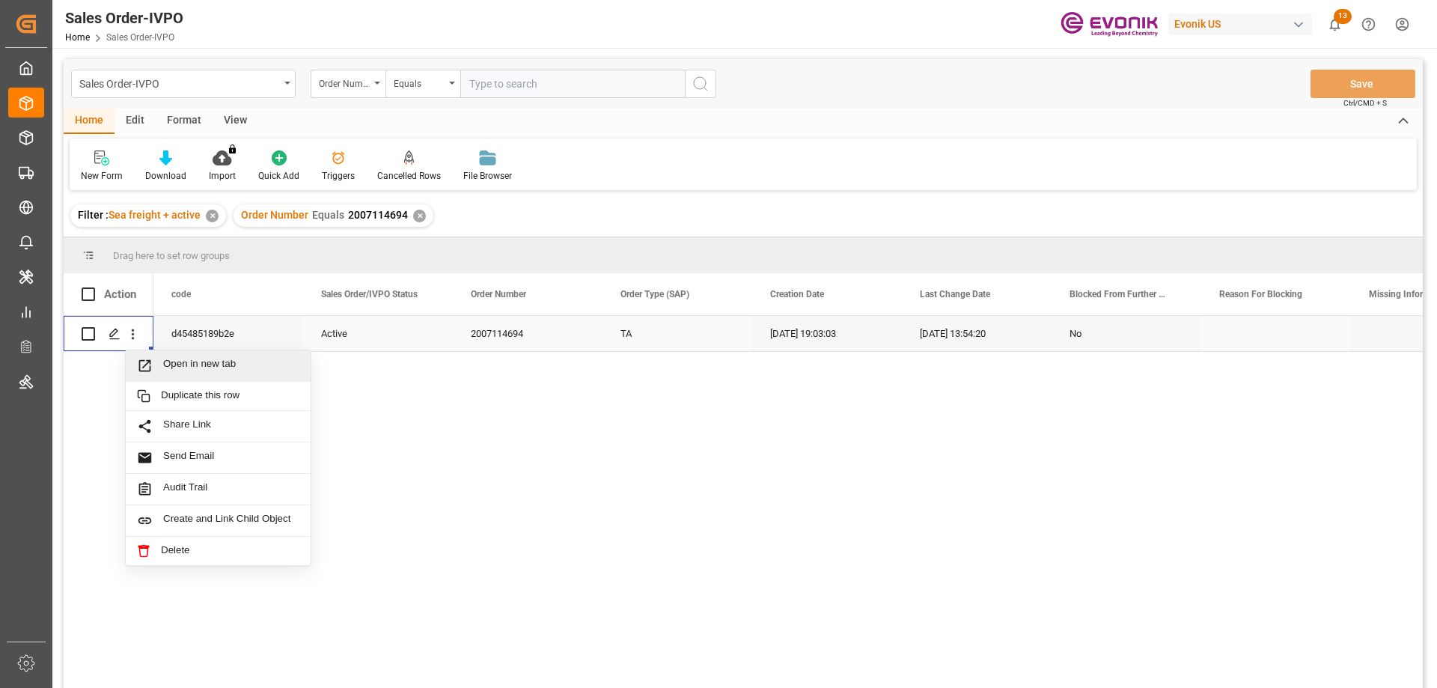
click at [189, 360] on span "Open in new tab" at bounding box center [231, 366] width 136 height 16
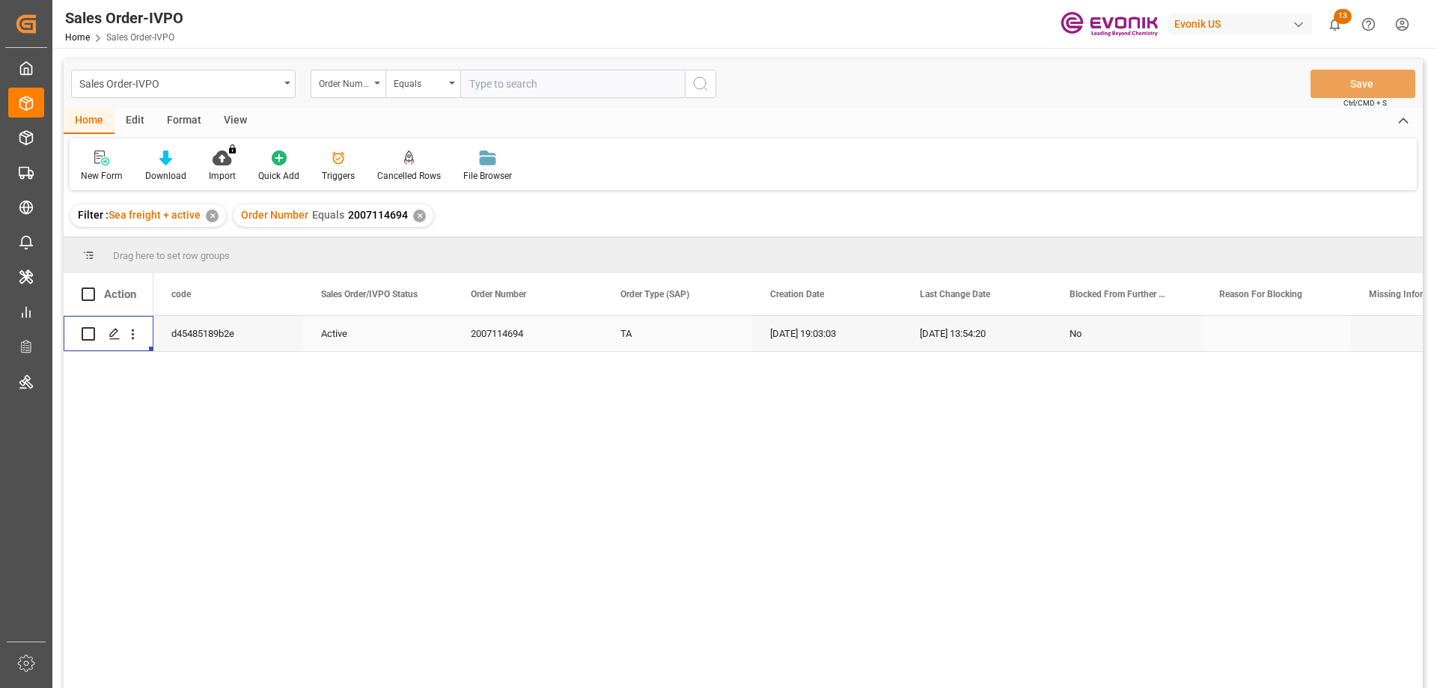
click at [519, 88] on input "text" at bounding box center [572, 84] width 225 height 28
paste input "2007100452"
type input "2007100452"
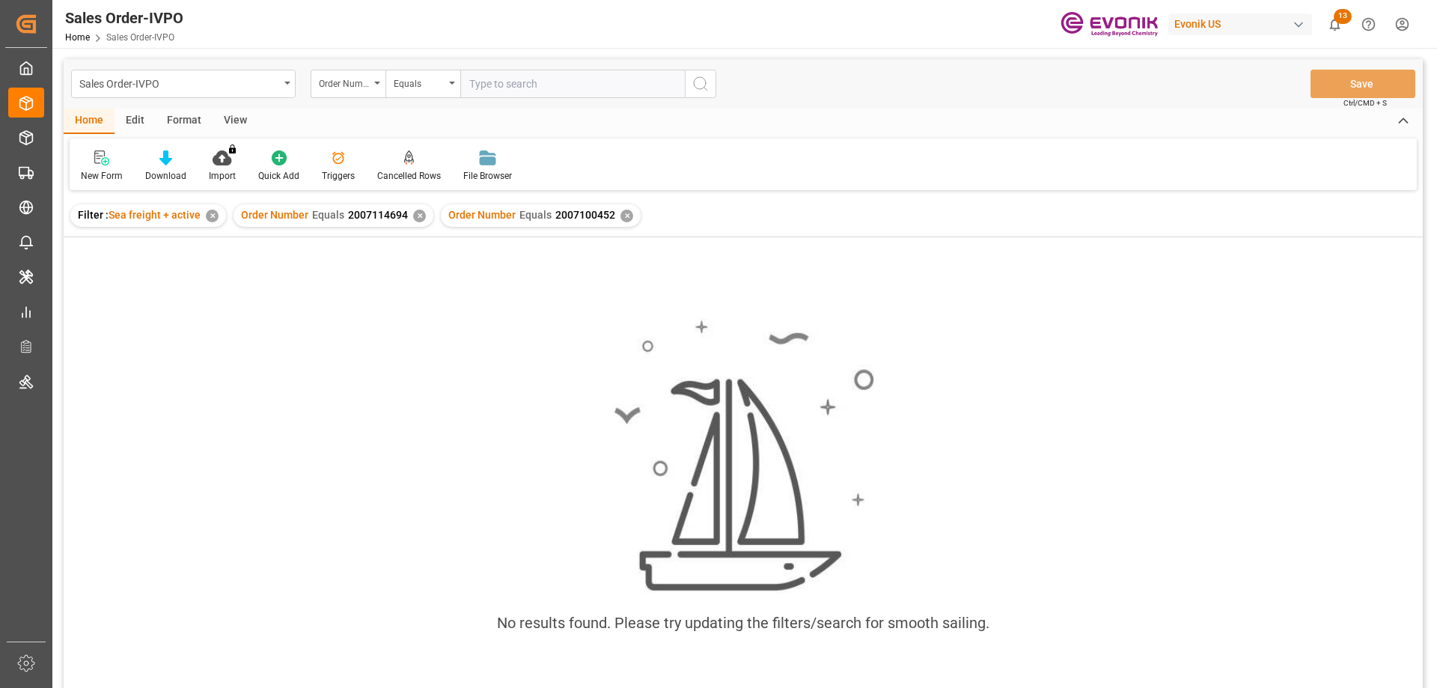
click at [417, 209] on div "Order Number Equals 2007114694 ✕" at bounding box center [334, 215] width 200 height 22
click at [416, 213] on div "✕" at bounding box center [419, 216] width 13 height 13
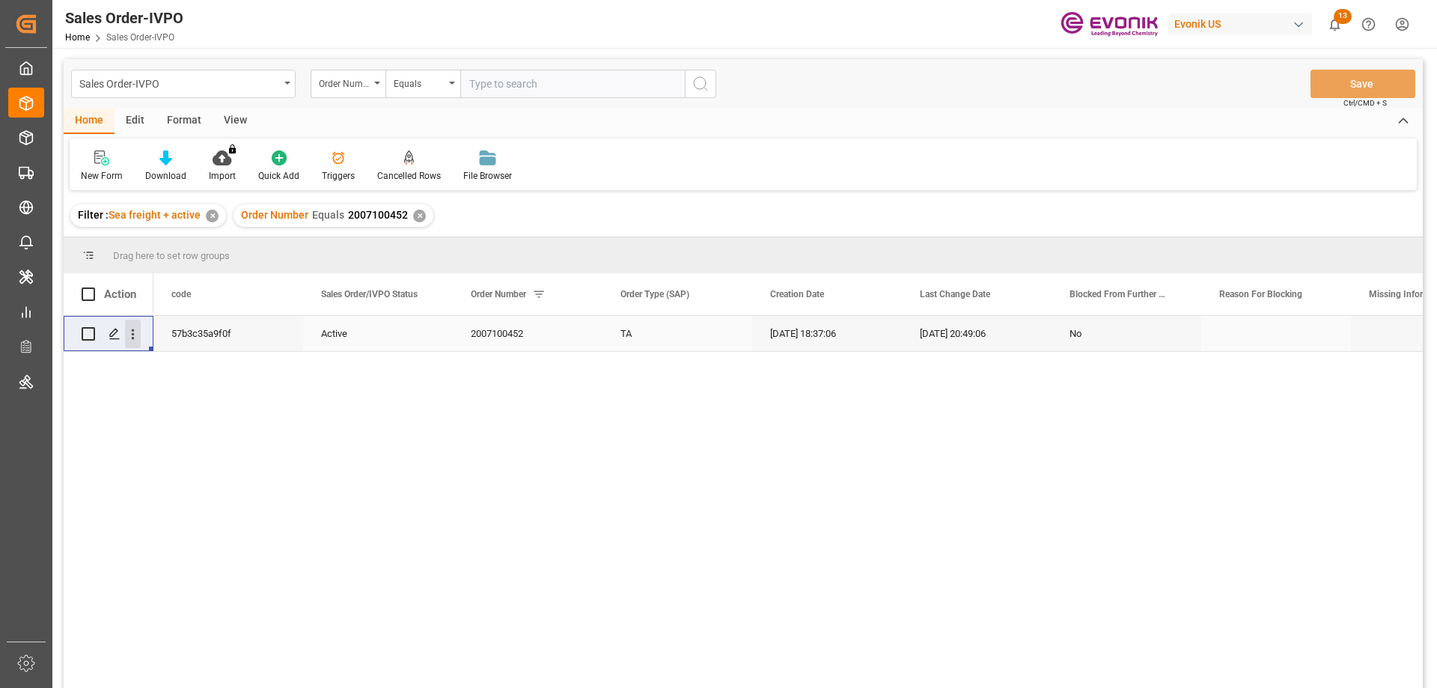
click at [131, 332] on icon "open menu" at bounding box center [133, 334] width 16 height 16
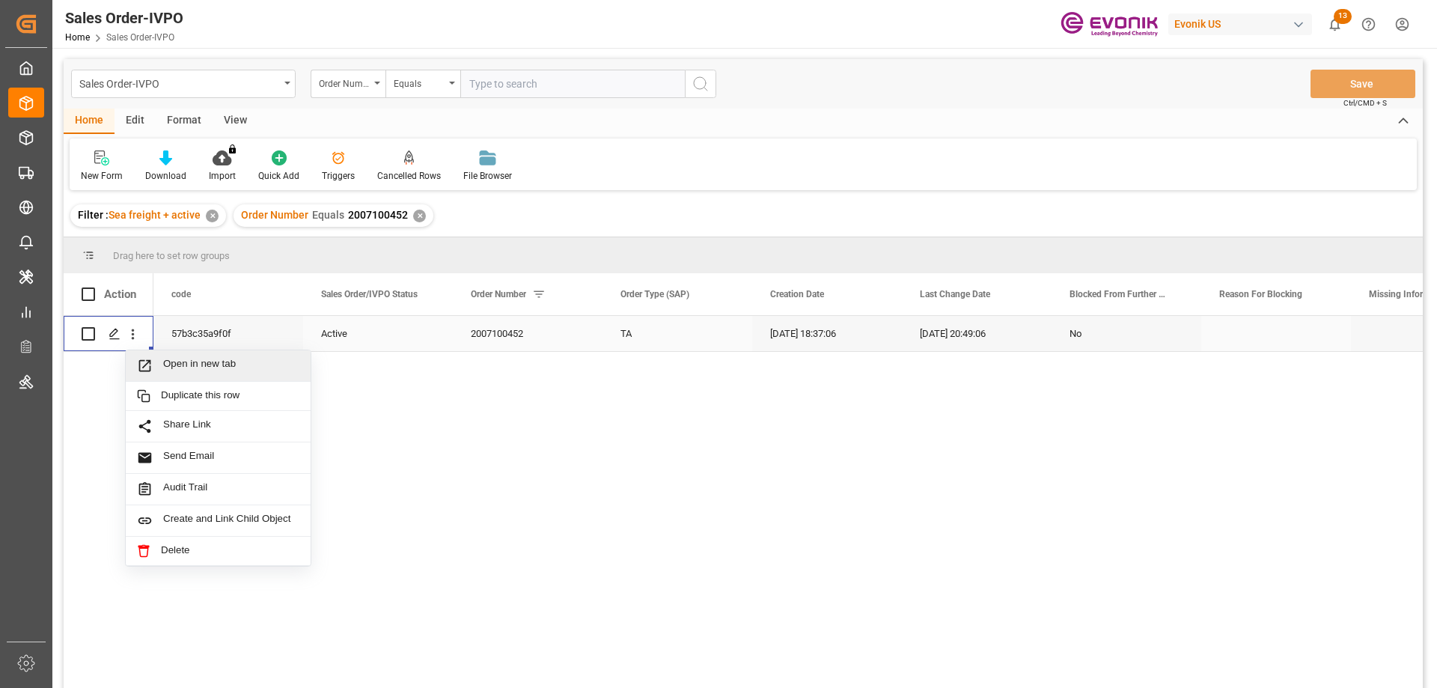
click at [173, 356] on div "Open in new tab" at bounding box center [218, 365] width 185 height 31
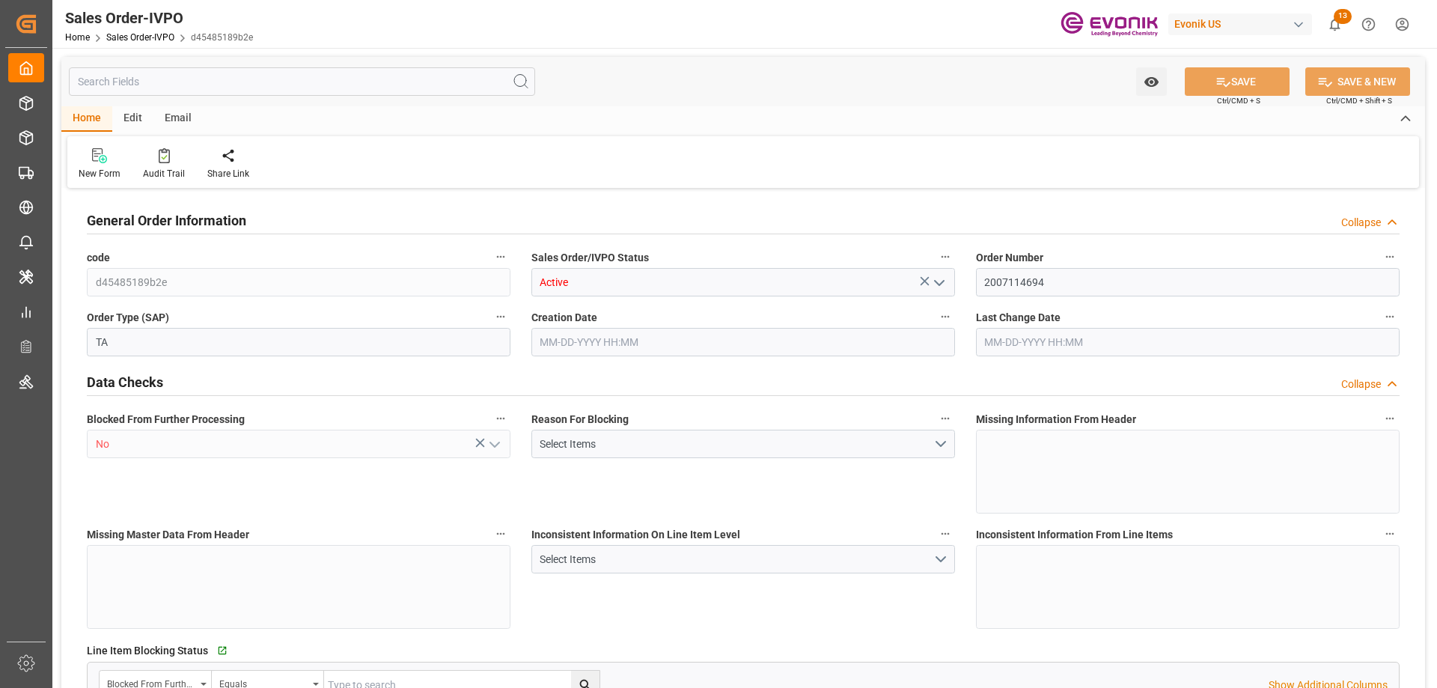
type input "COCTG"
type input "0"
type input "1"
type input "1124"
type input "07-28-2025 19:03"
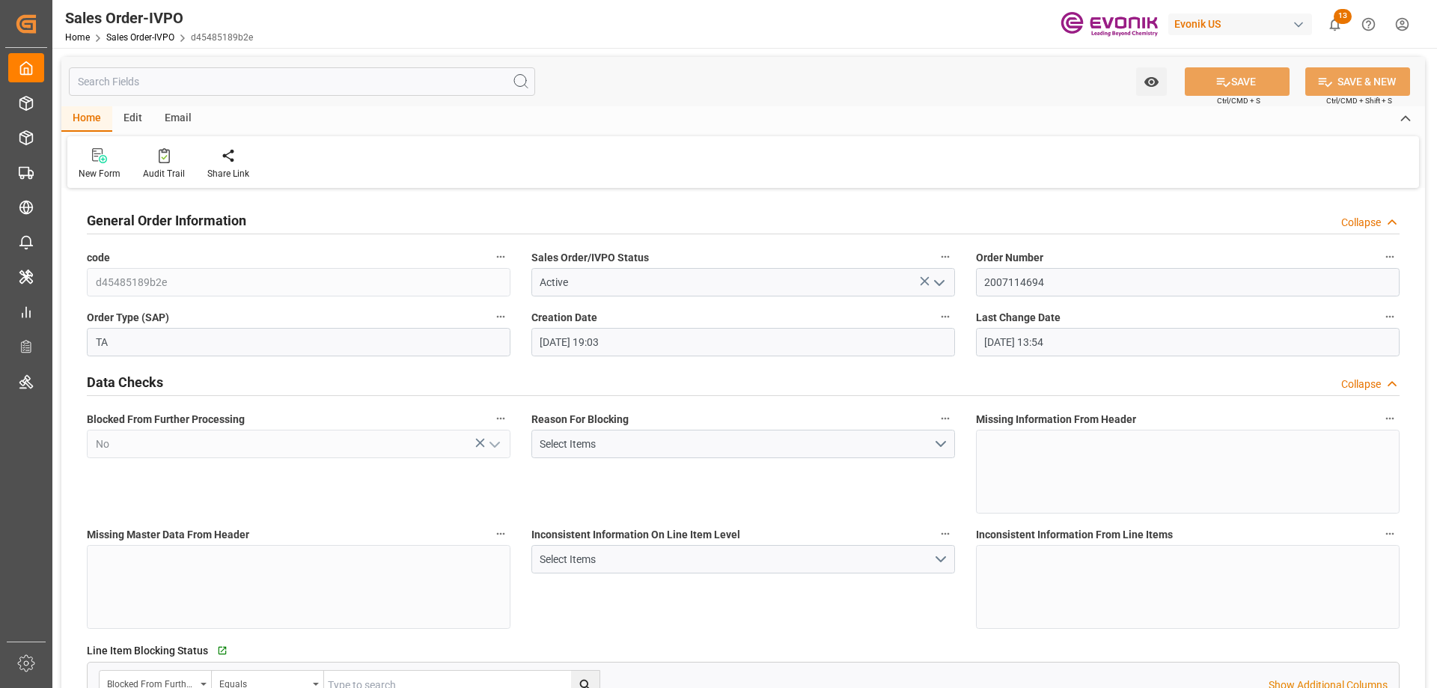
type input "08-04-2025 13:54"
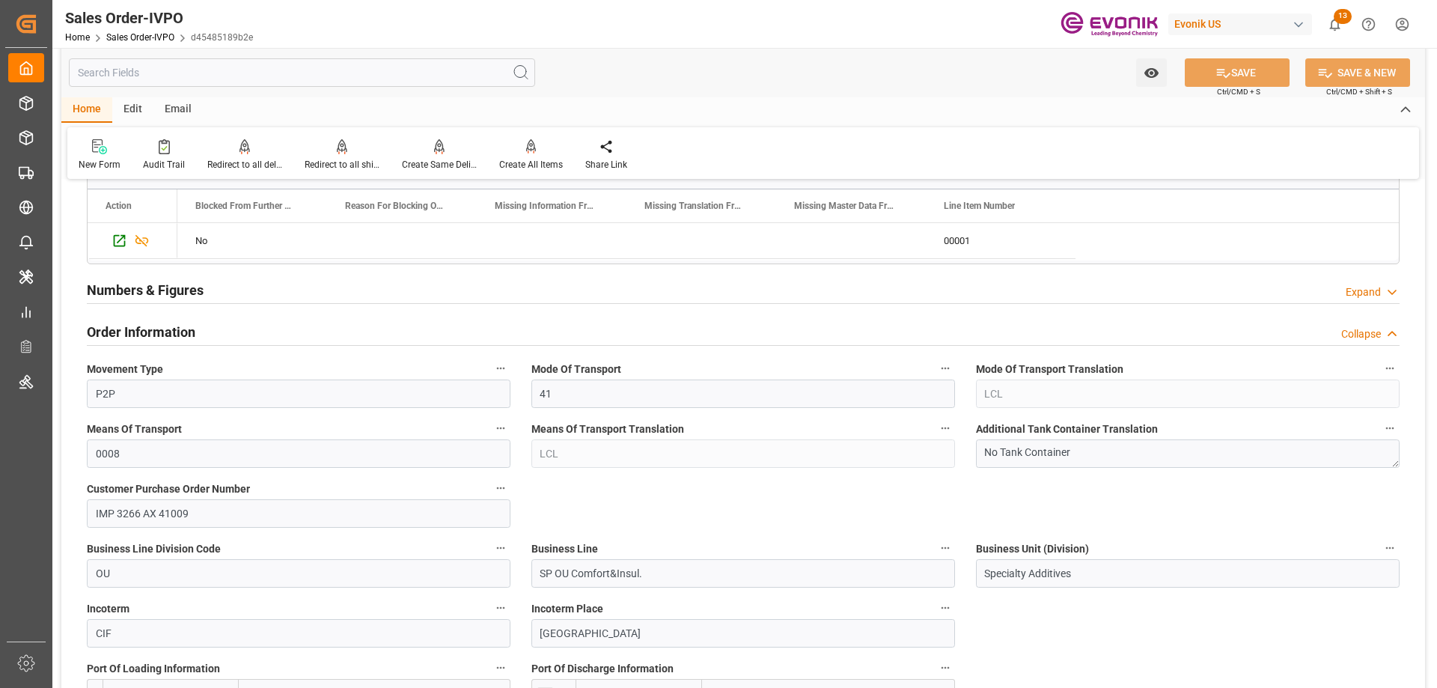
scroll to position [973, 0]
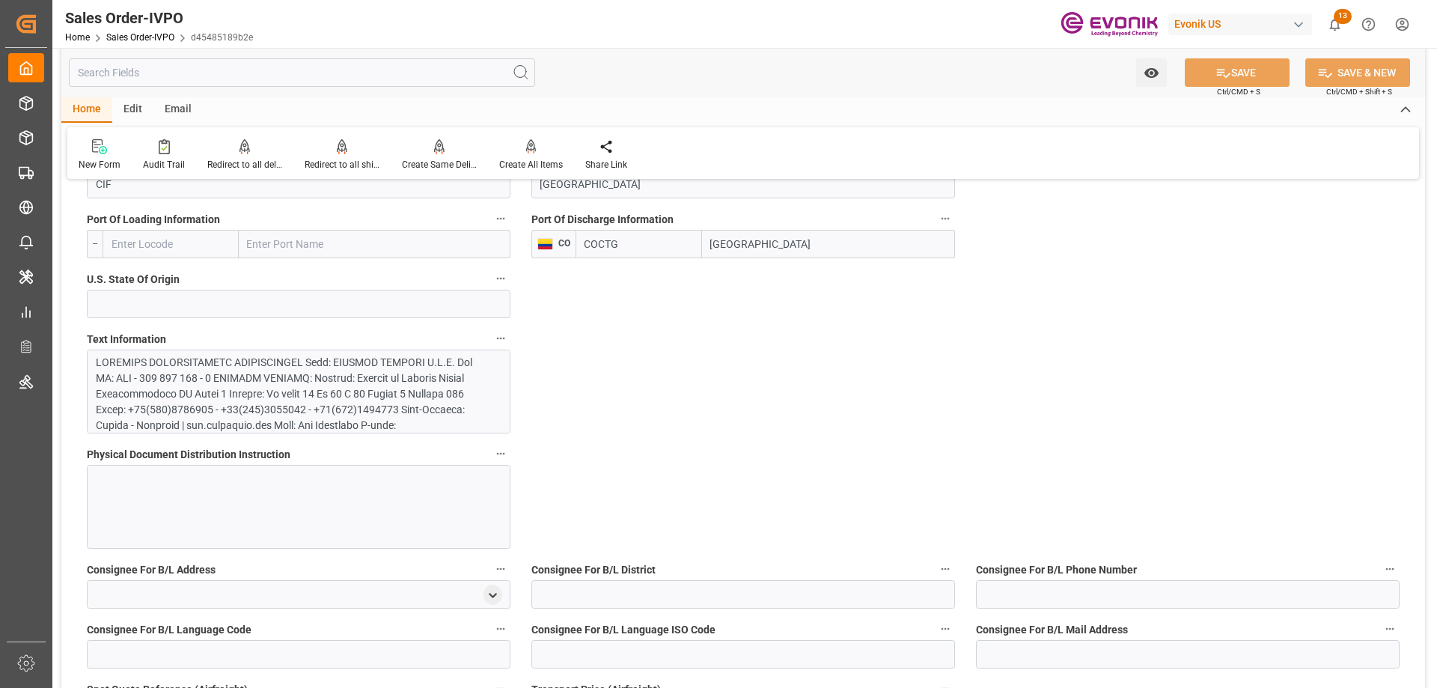
click at [258, 426] on div at bounding box center [293, 622] width 394 height 534
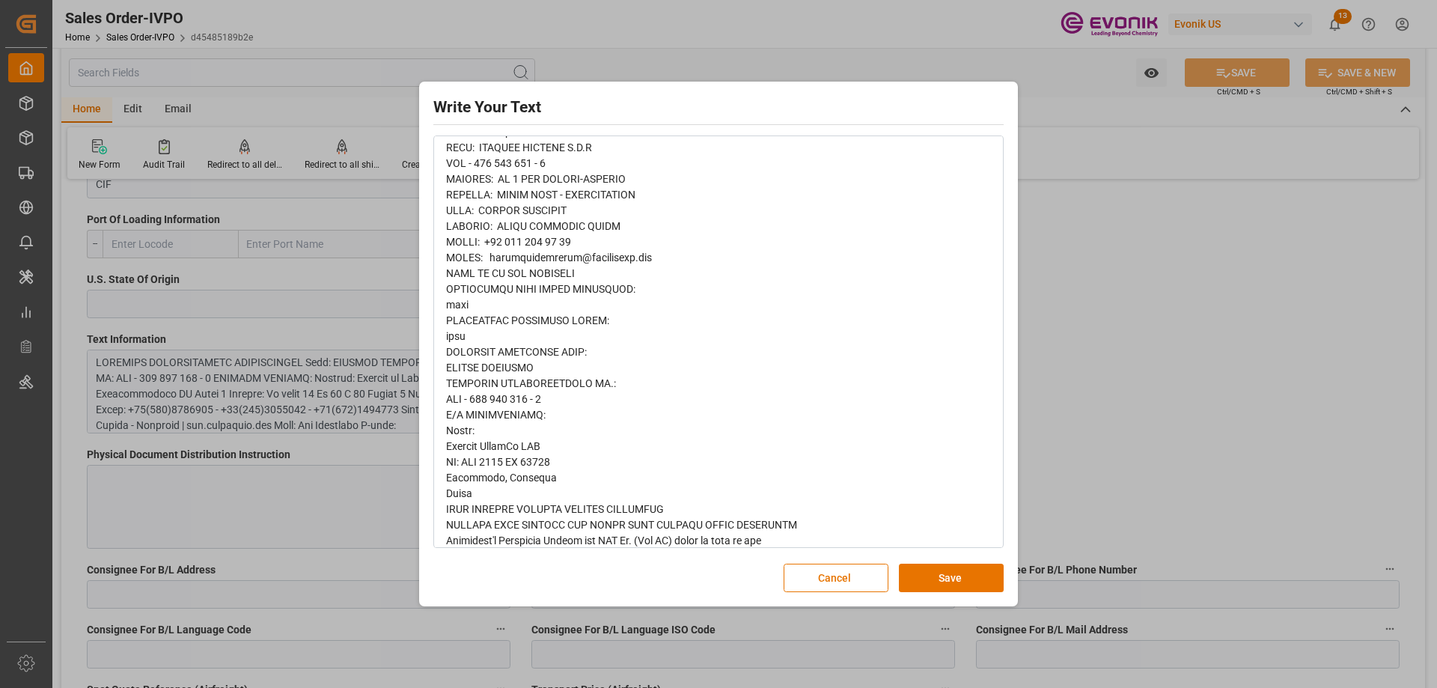
scroll to position [225, 0]
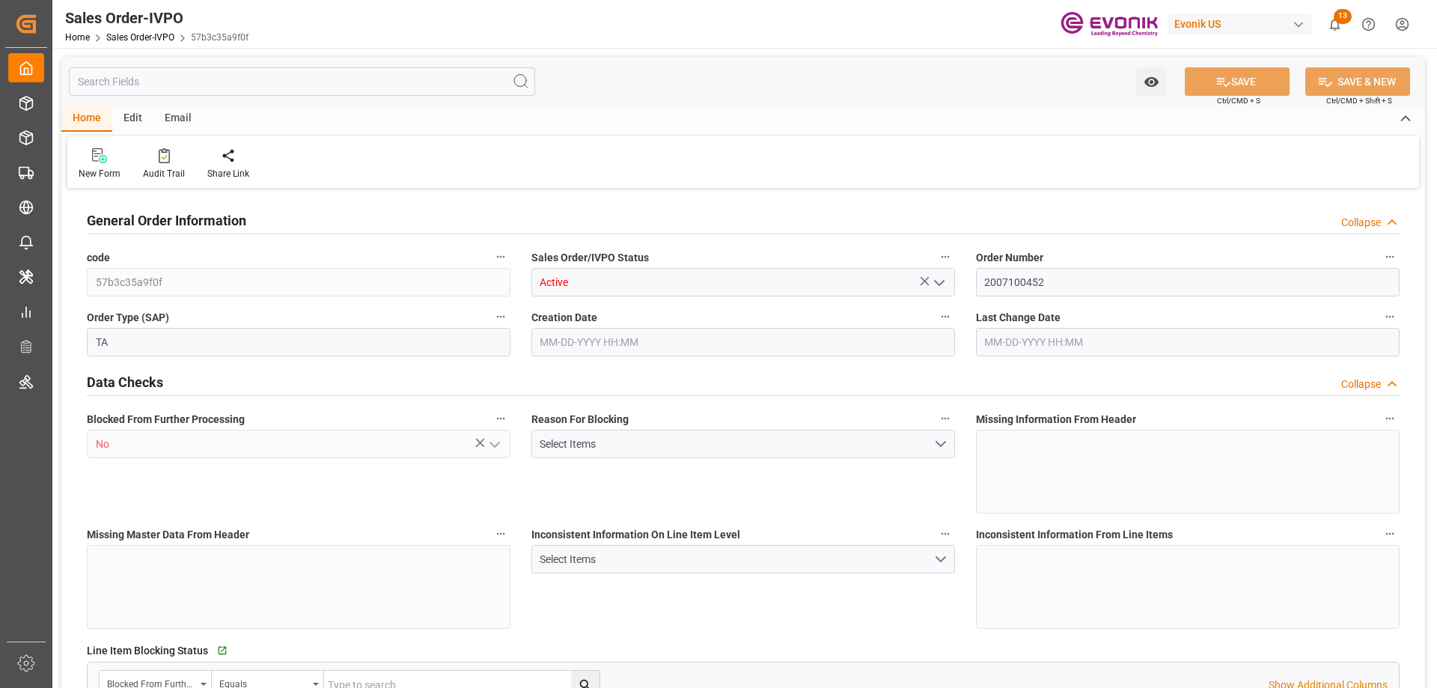
type input "COCTG"
type input "0"
type input "1"
type input "3550.5"
type input "[DATE] 18:37"
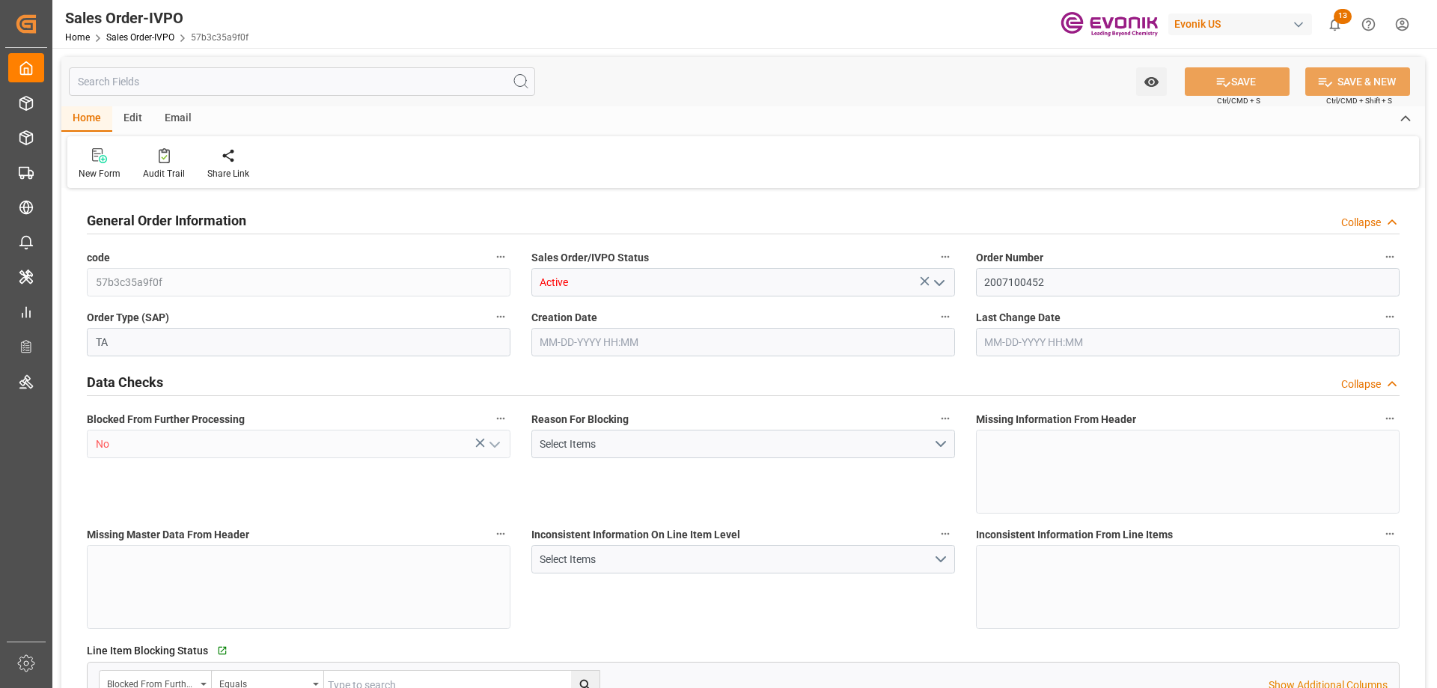
type input "[DATE] 20:49"
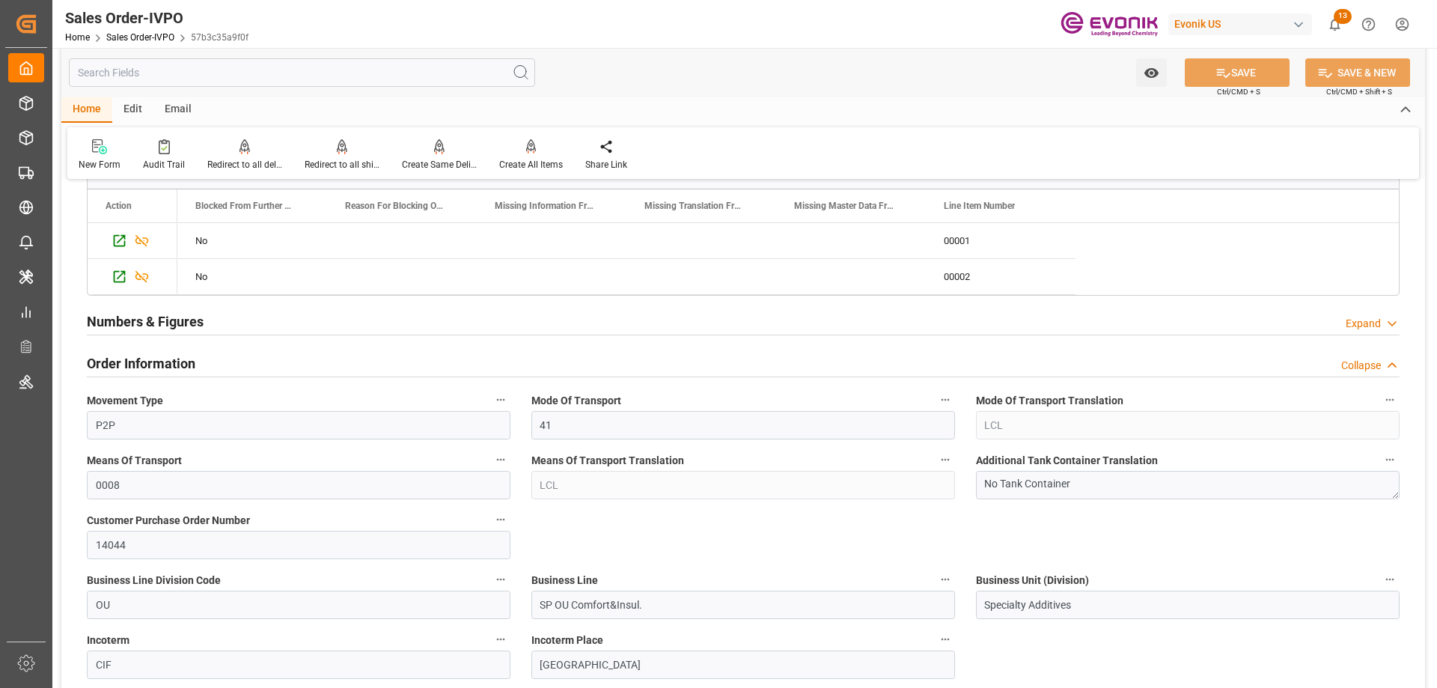
scroll to position [898, 0]
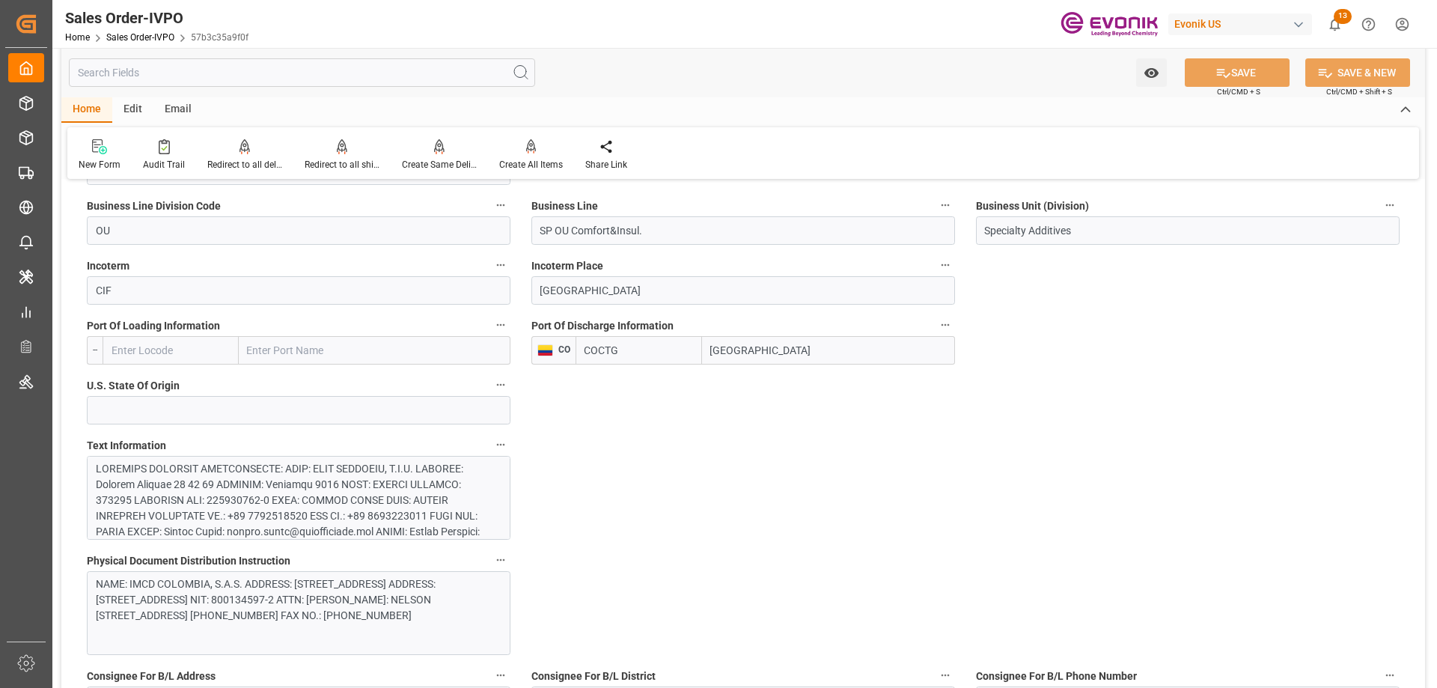
click at [262, 478] on div at bounding box center [293, 673] width 394 height 424
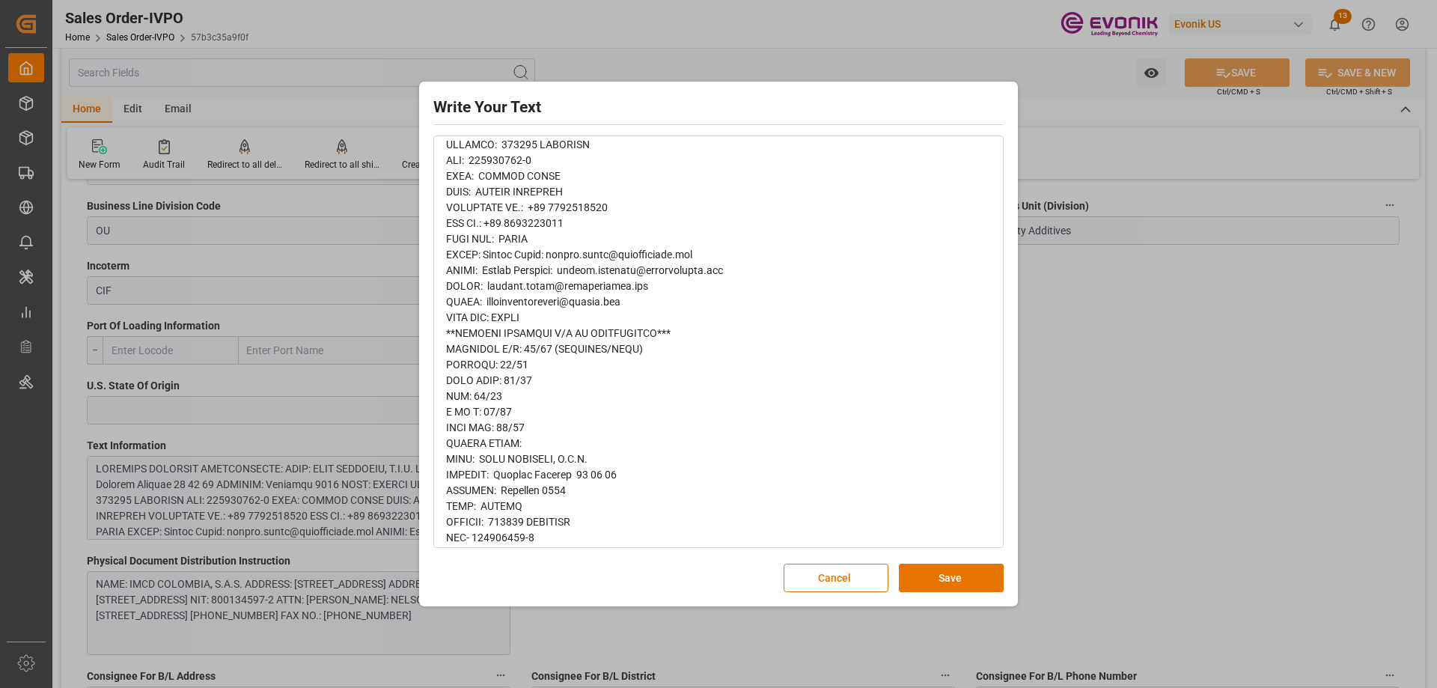
scroll to position [225, 0]
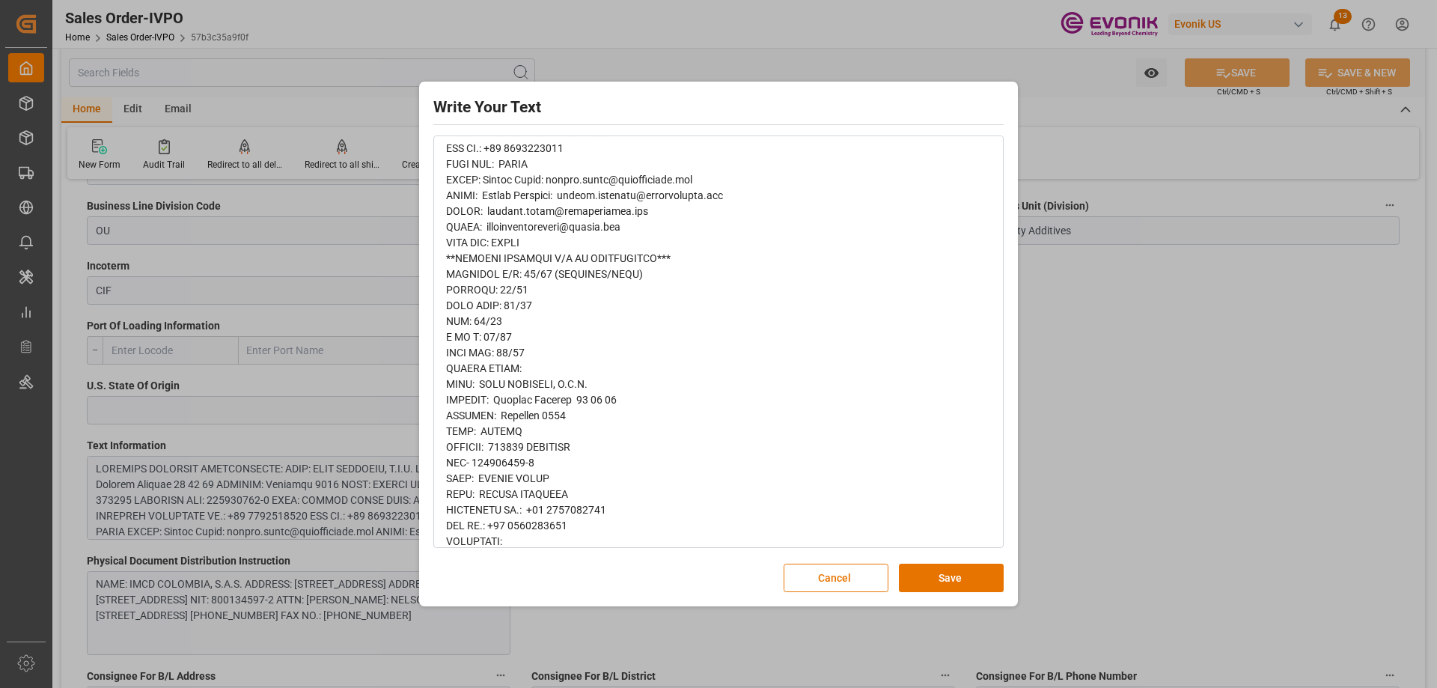
click at [1121, 317] on div "Write Your Text Normal 14 Font Cancel Save" at bounding box center [718, 344] width 1437 height 688
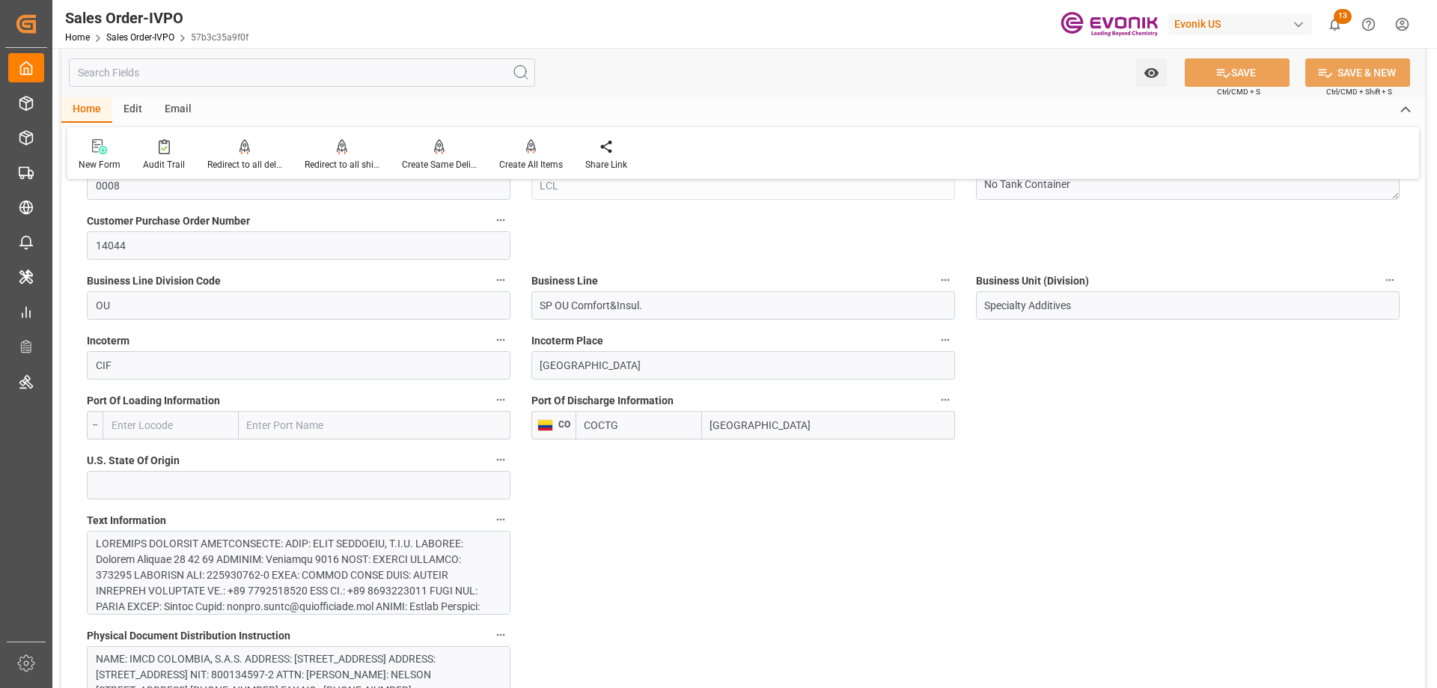
scroll to position [1048, 0]
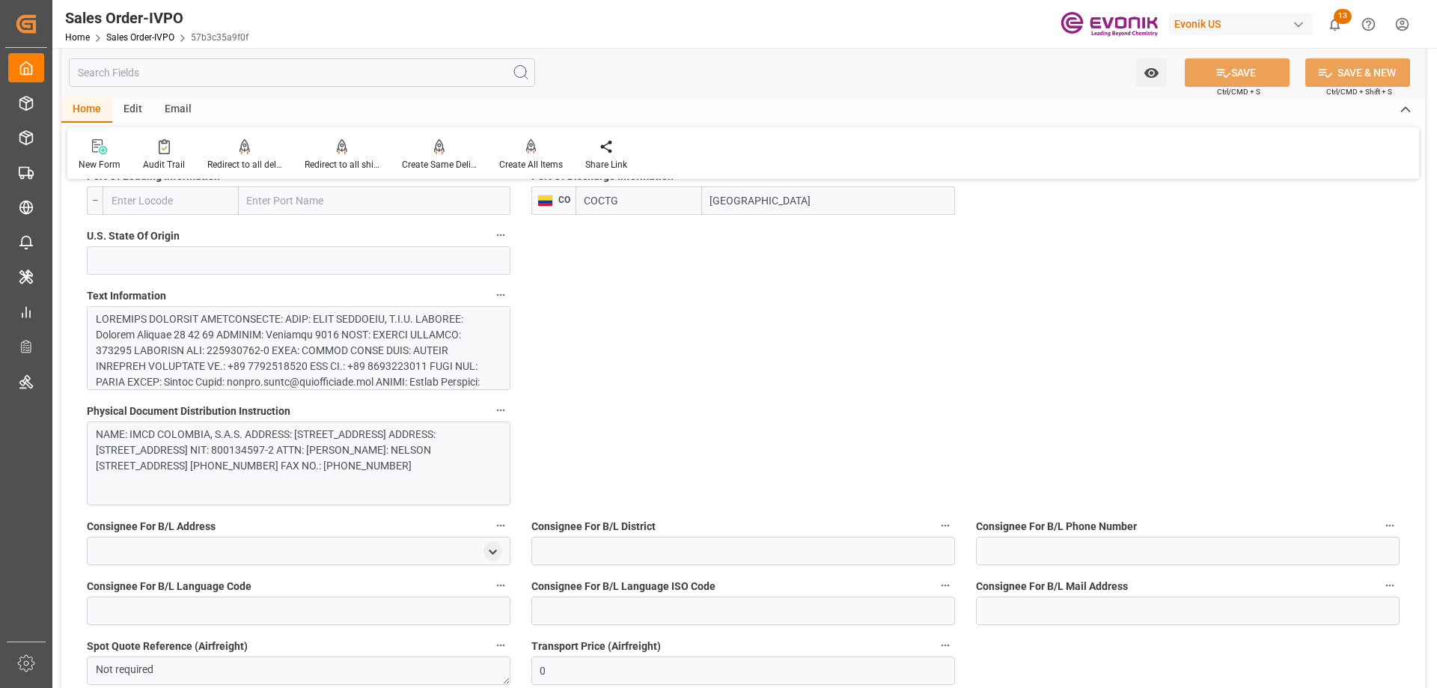
click at [330, 366] on div at bounding box center [293, 523] width 394 height 424
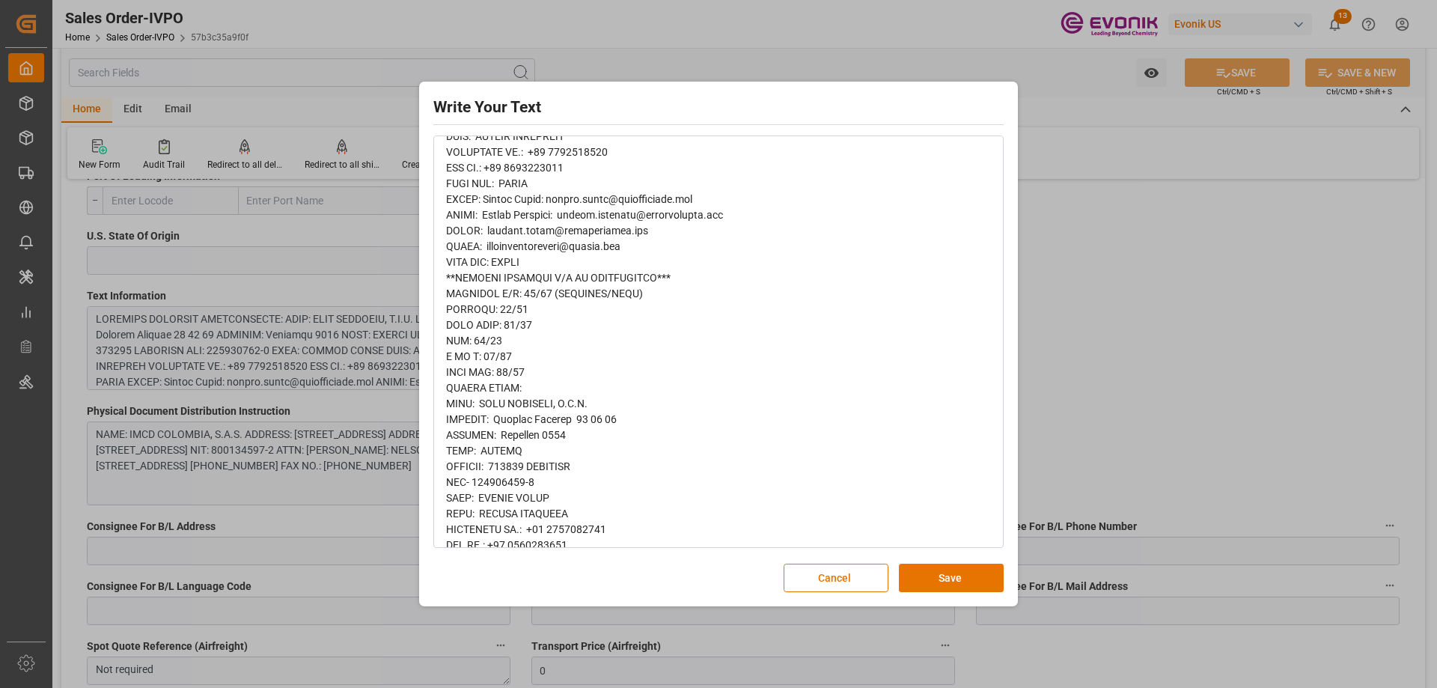
scroll to position [0, 0]
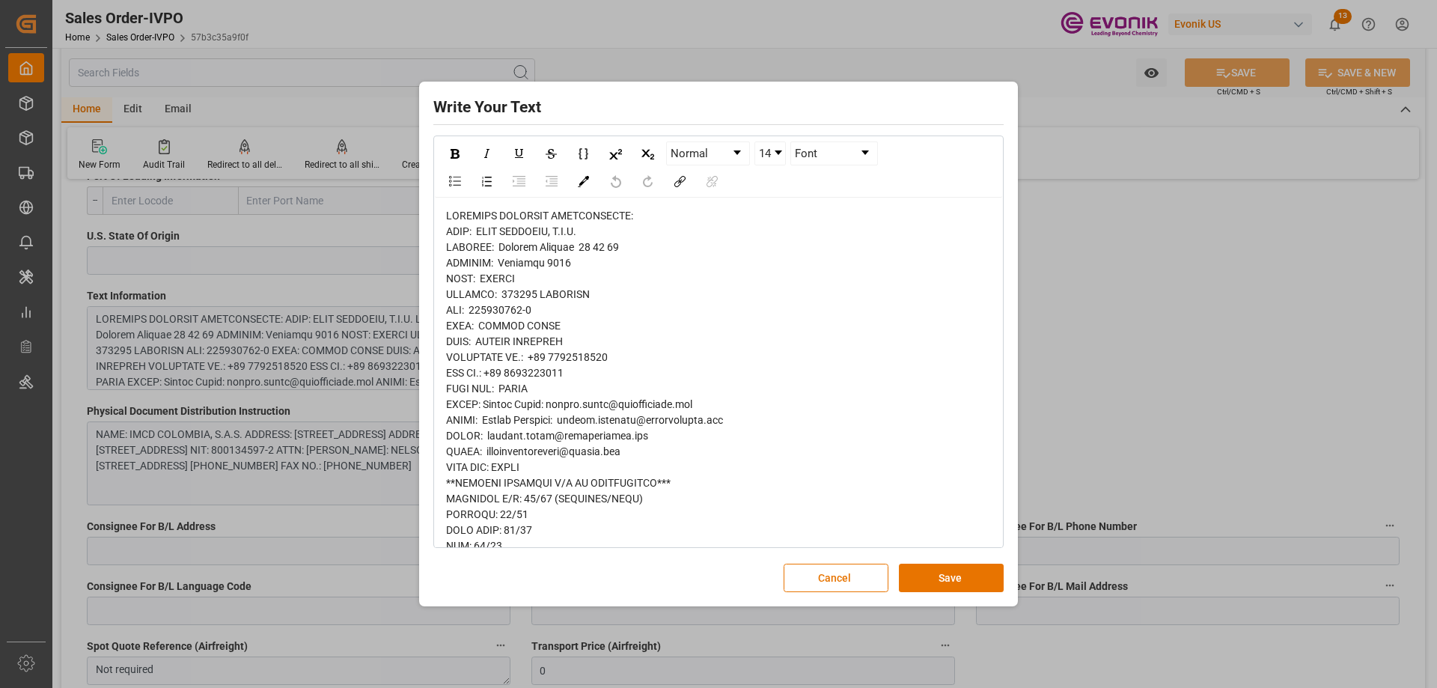
click at [1041, 460] on div "Write Your Text Normal 14 Font Cancel Save" at bounding box center [718, 344] width 1437 height 688
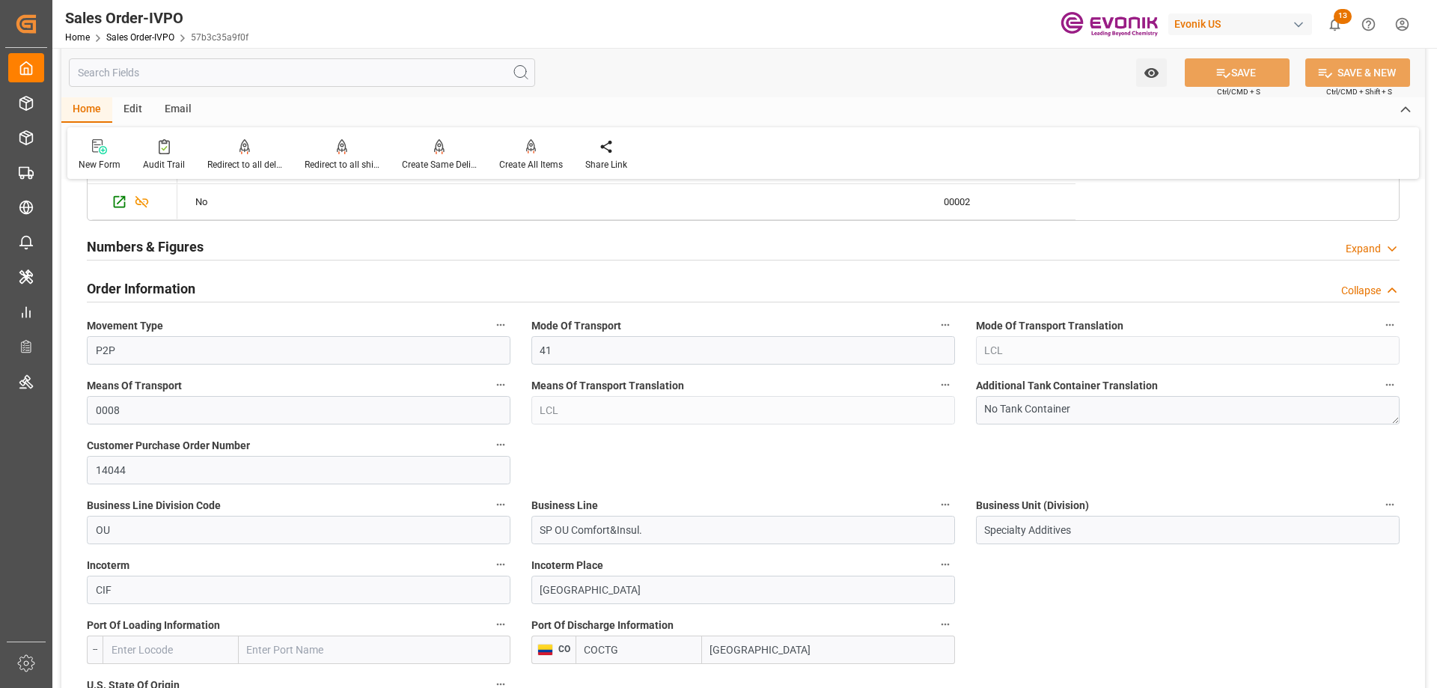
scroll to position [973, 0]
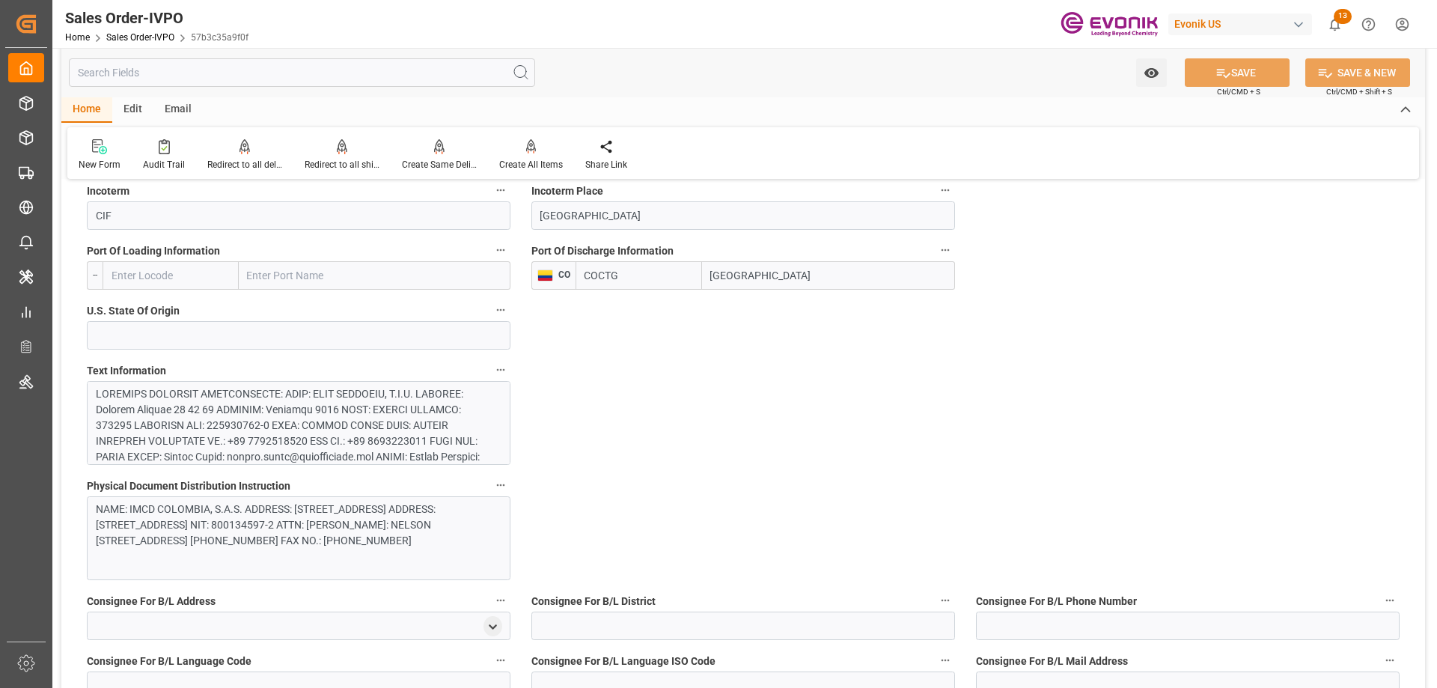
click at [246, 390] on div at bounding box center [293, 598] width 394 height 424
